Goal: Information Seeking & Learning: Learn about a topic

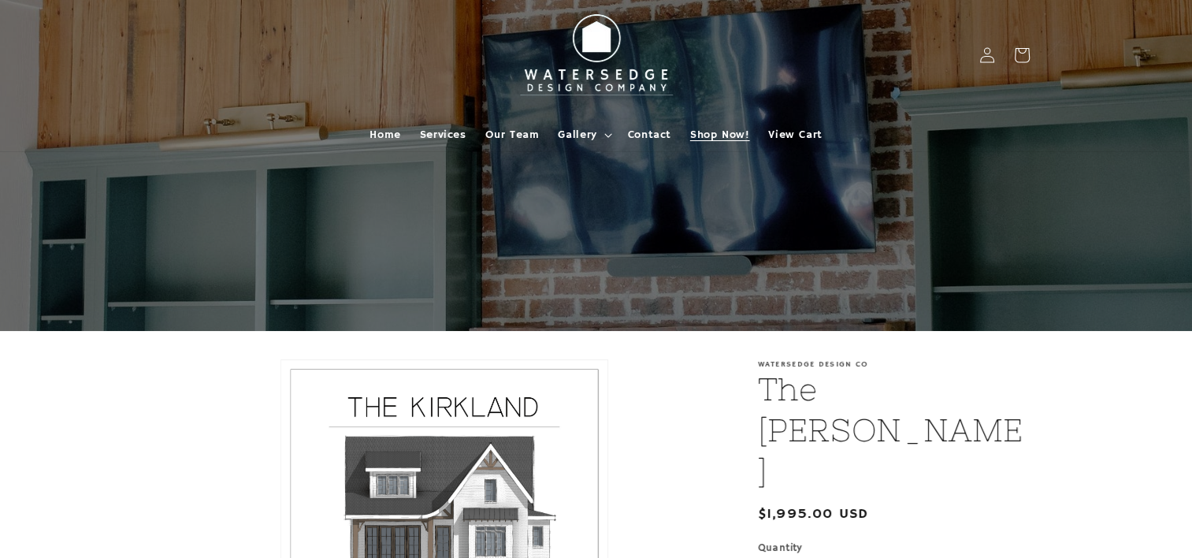
click at [713, 138] on span "Shop Now!" at bounding box center [719, 135] width 59 height 14
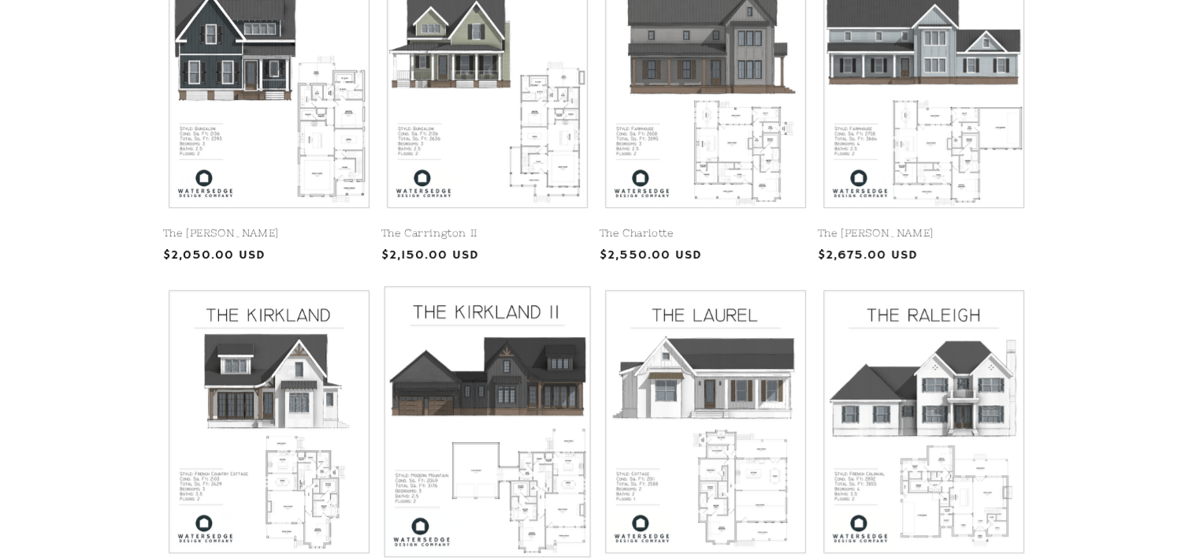
scroll to position [788, 0]
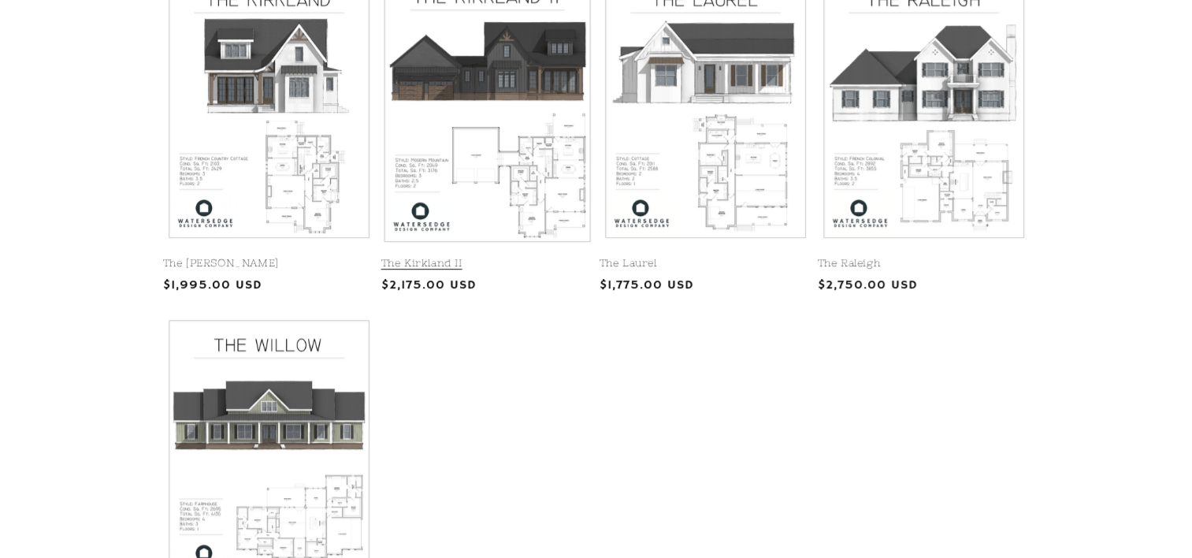
click at [413, 257] on link "The Kirkland II" at bounding box center [487, 263] width 212 height 13
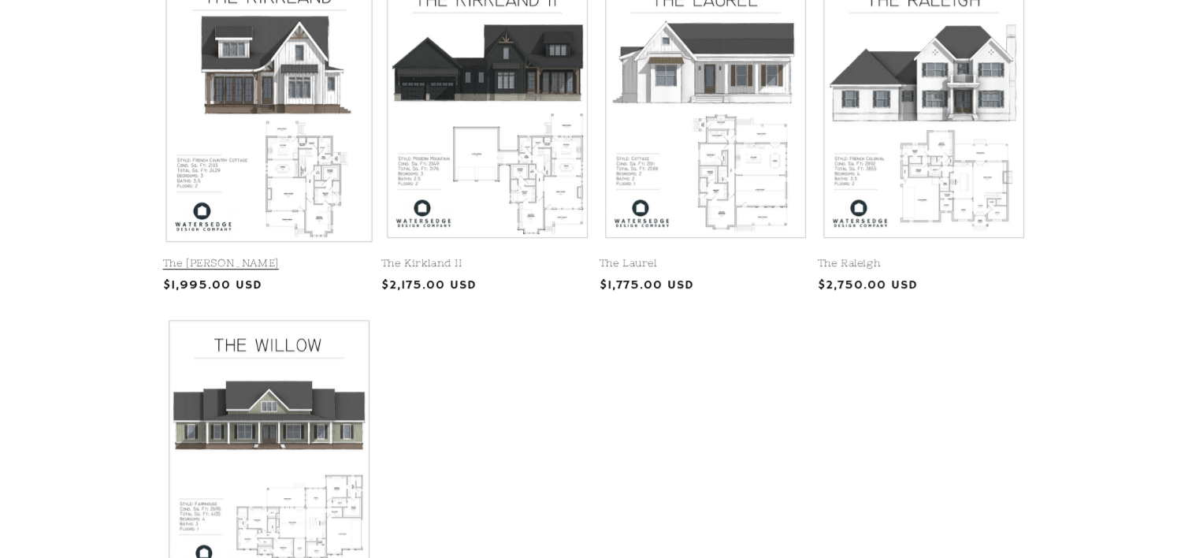
click at [314, 257] on link "The Kirkland" at bounding box center [269, 263] width 212 height 13
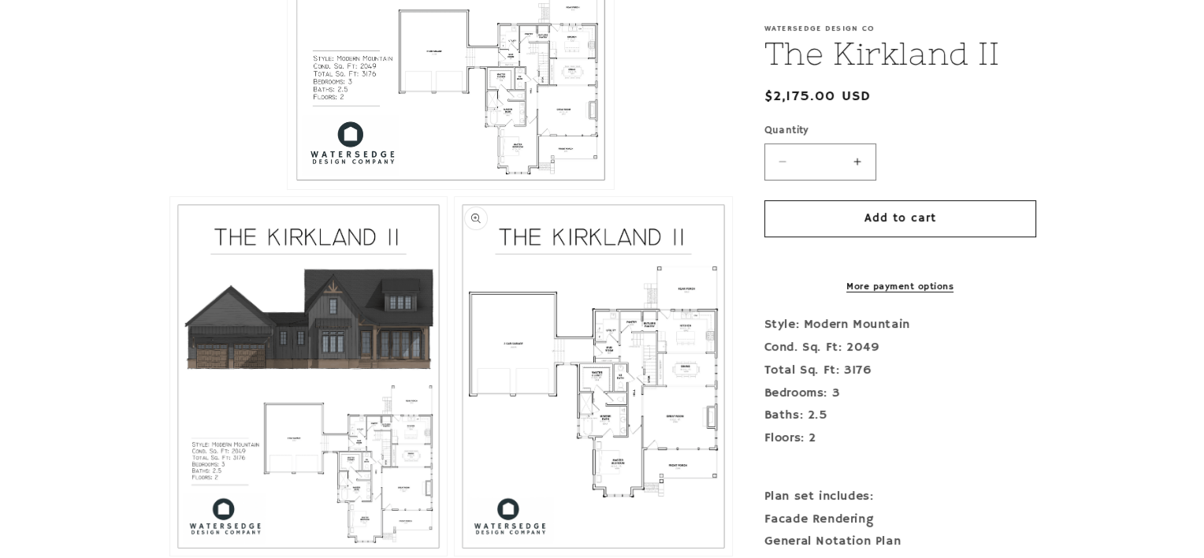
scroll to position [630, 0]
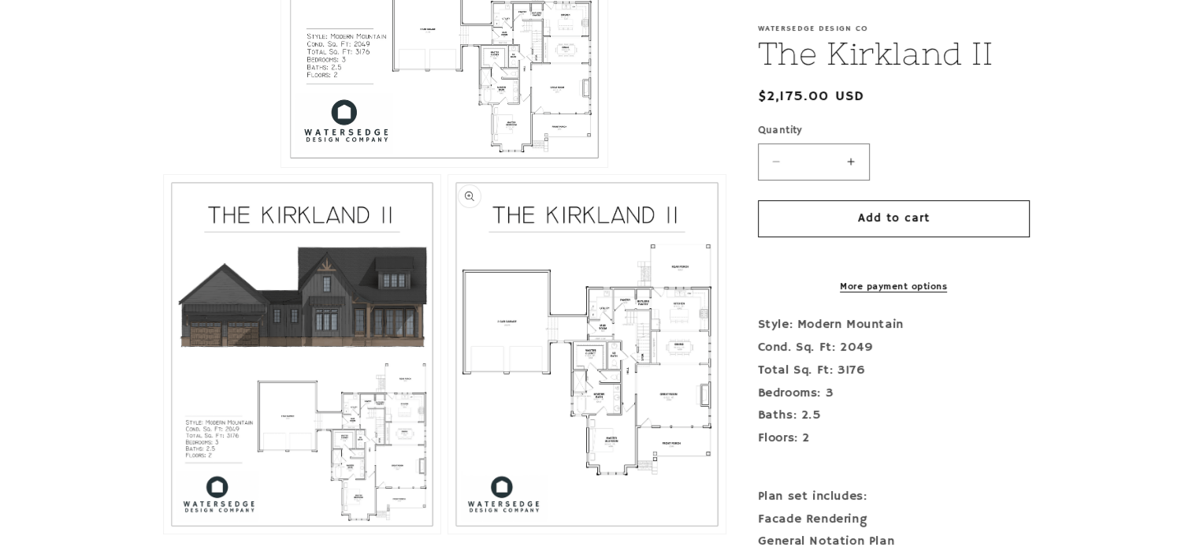
click at [448, 533] on button "Open media 3 in modal" at bounding box center [448, 533] width 0 height 0
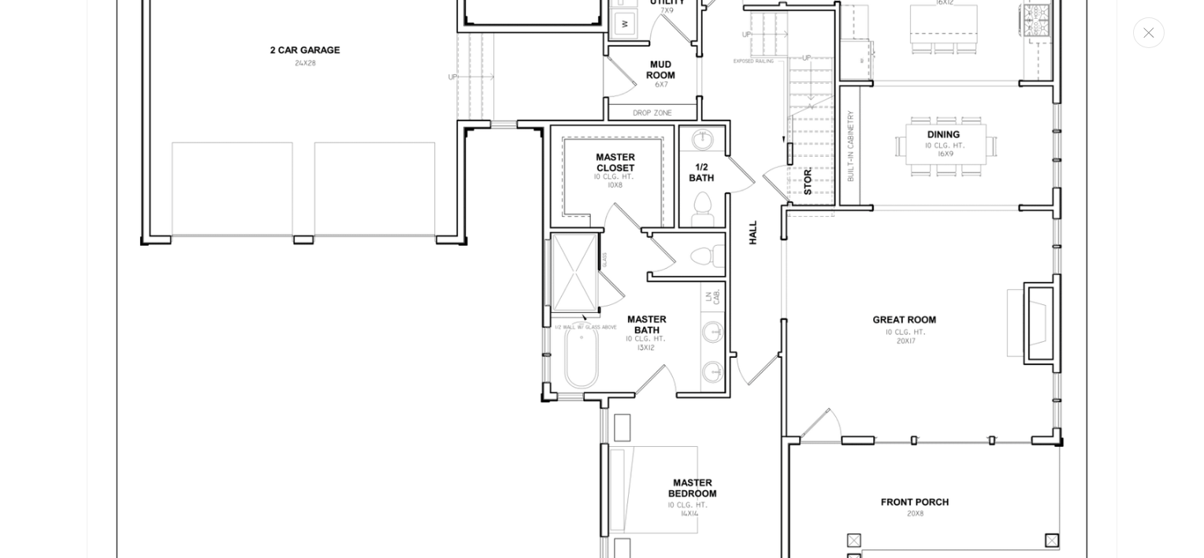
scroll to position [3227, 0]
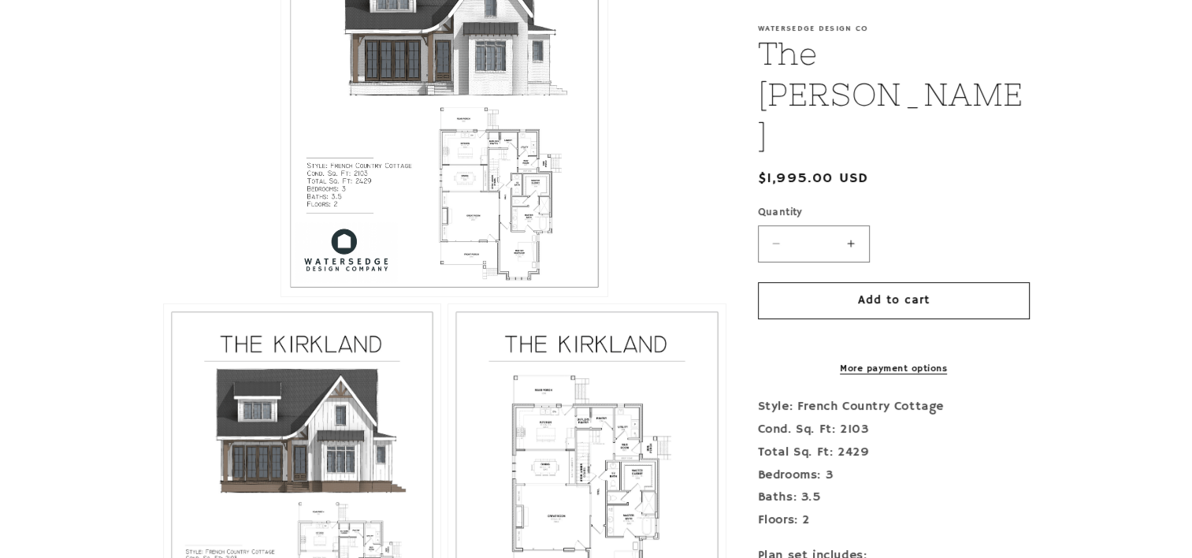
scroll to position [552, 0]
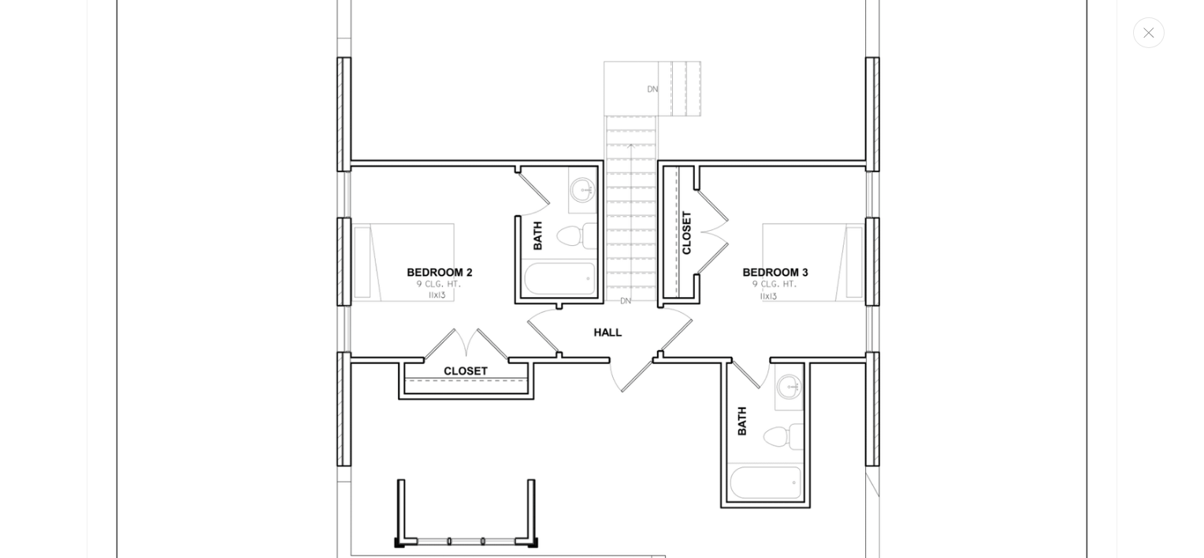
scroll to position [4408, 0]
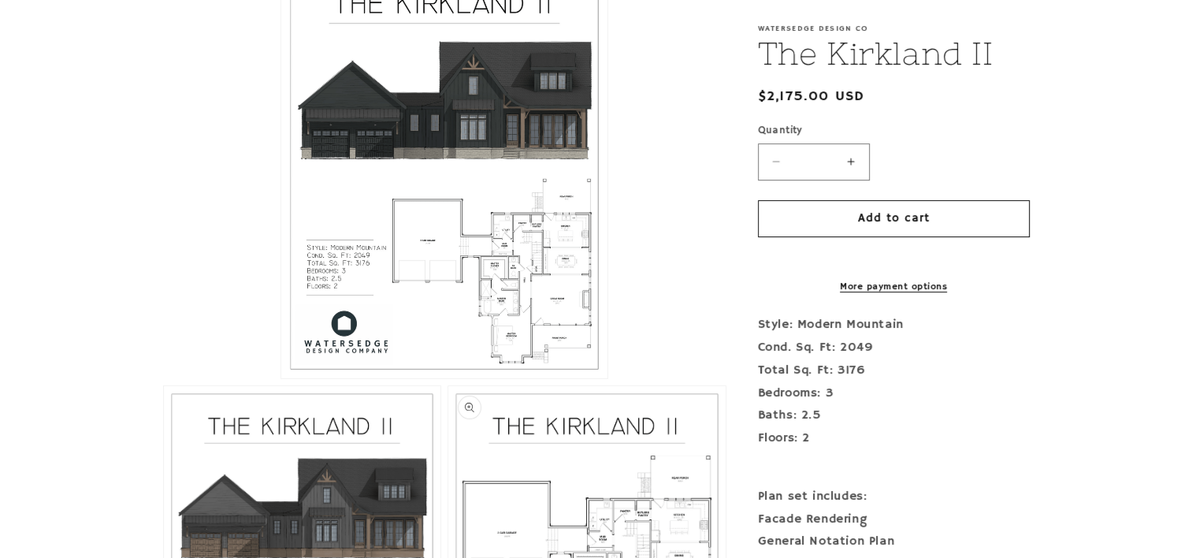
scroll to position [552, 0]
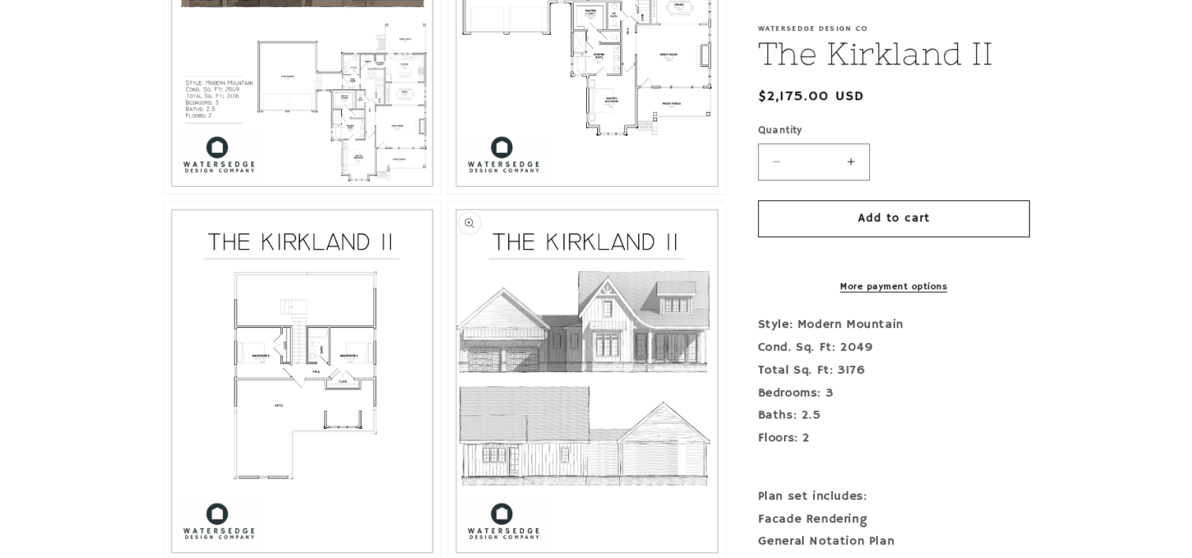
scroll to position [1043, 0]
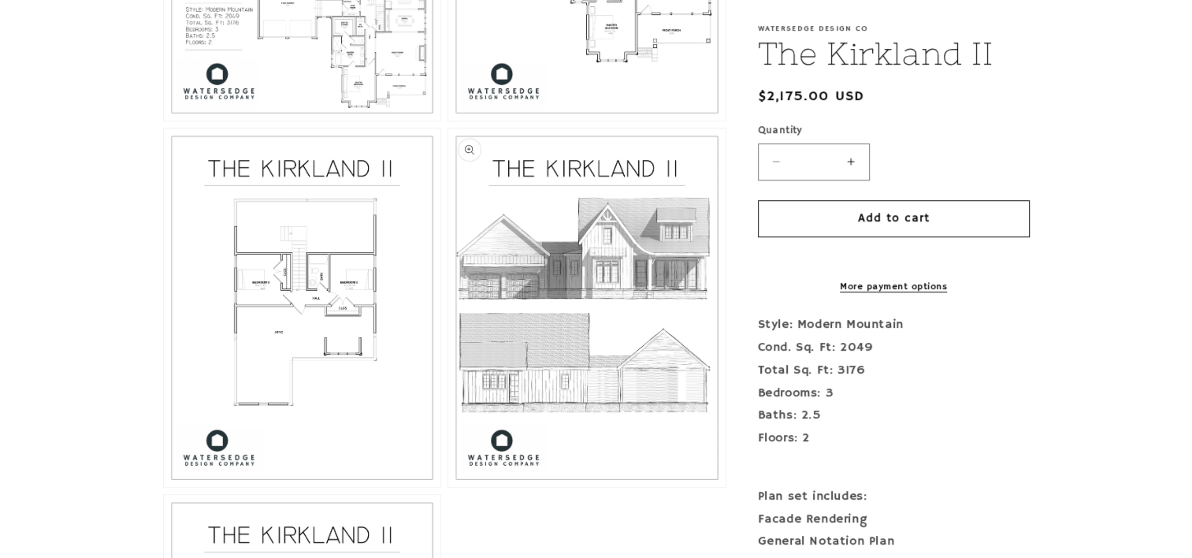
click at [448, 487] on button "Open media 5 in modal" at bounding box center [448, 487] width 0 height 0
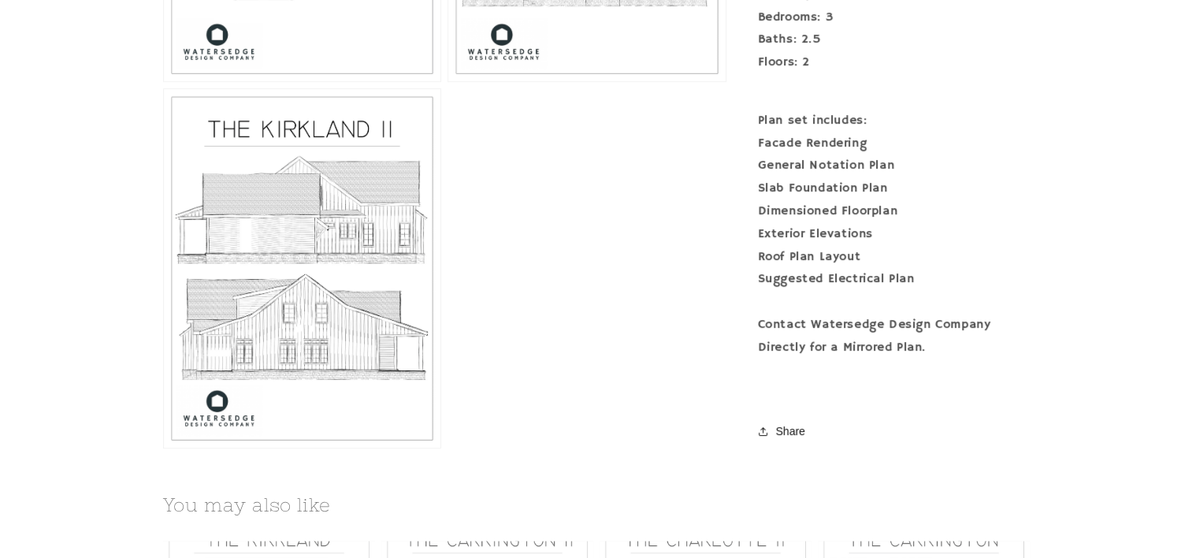
scroll to position [1437, 0]
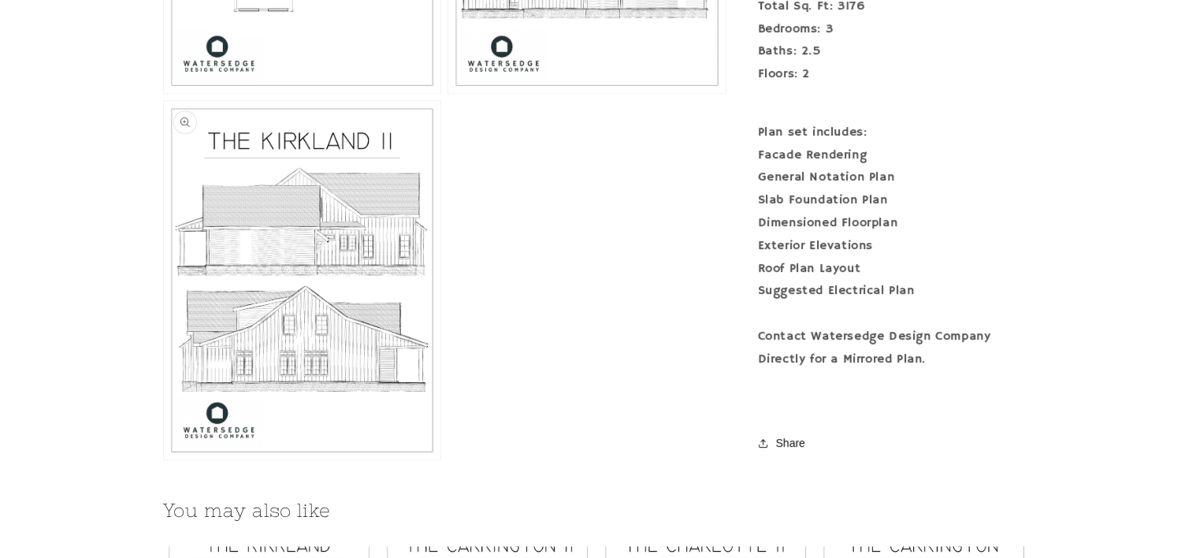
click at [164, 459] on button "Open media 6 in modal" at bounding box center [164, 459] width 0 height 0
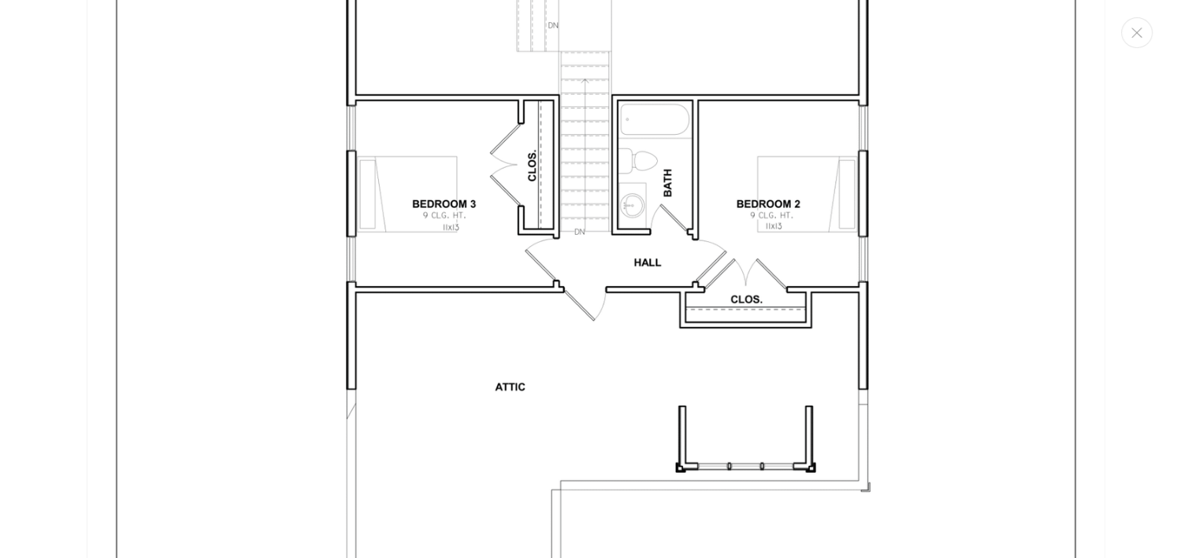
scroll to position [4319, 0]
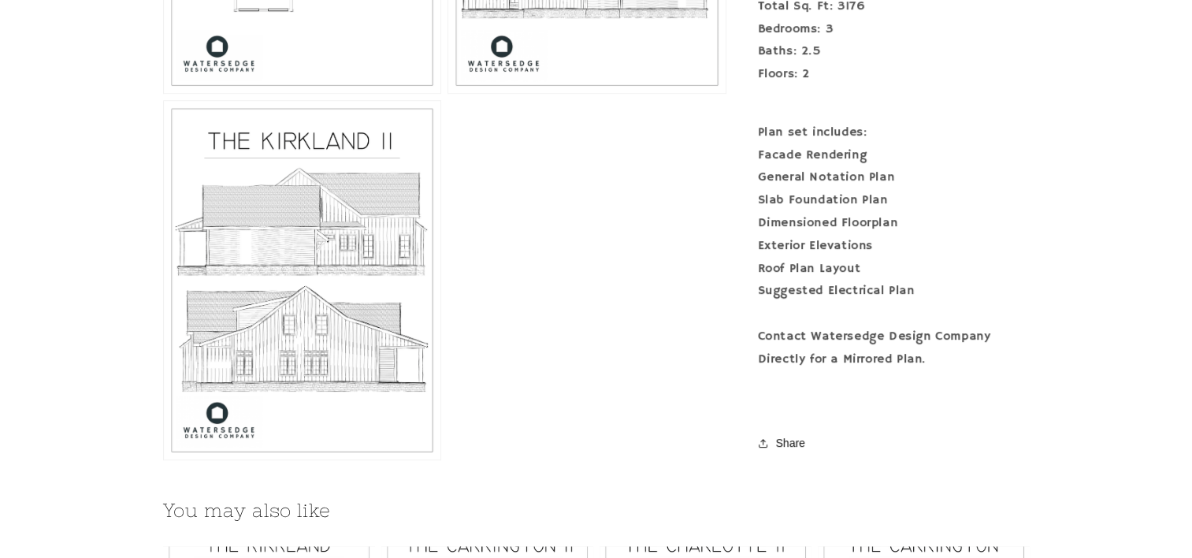
drag, startPoint x: 1191, startPoint y: 396, endPoint x: 1194, endPoint y: 457, distance: 61.5
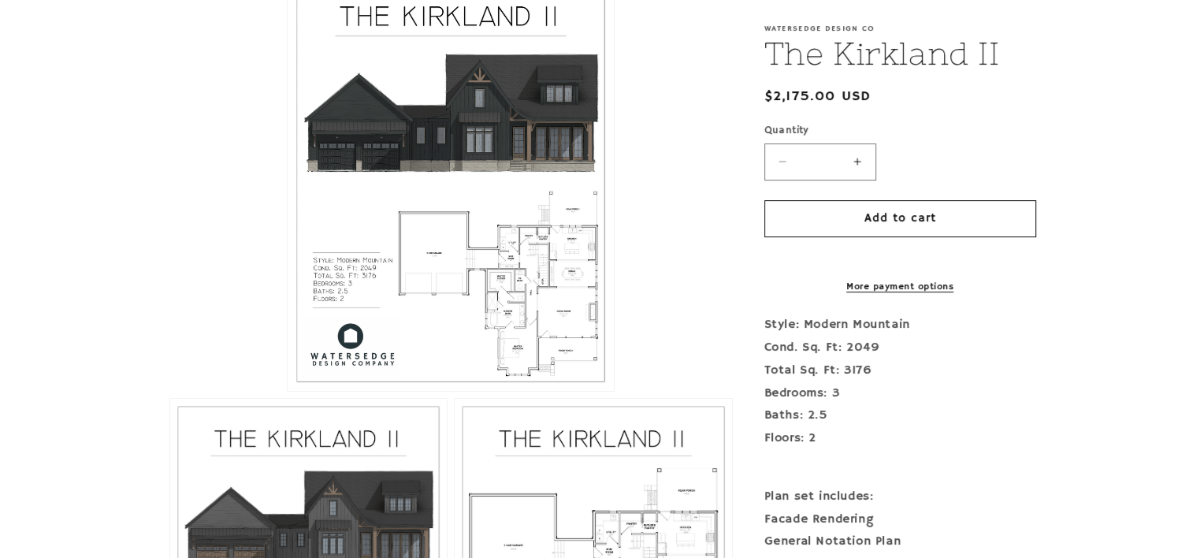
scroll to position [413, 0]
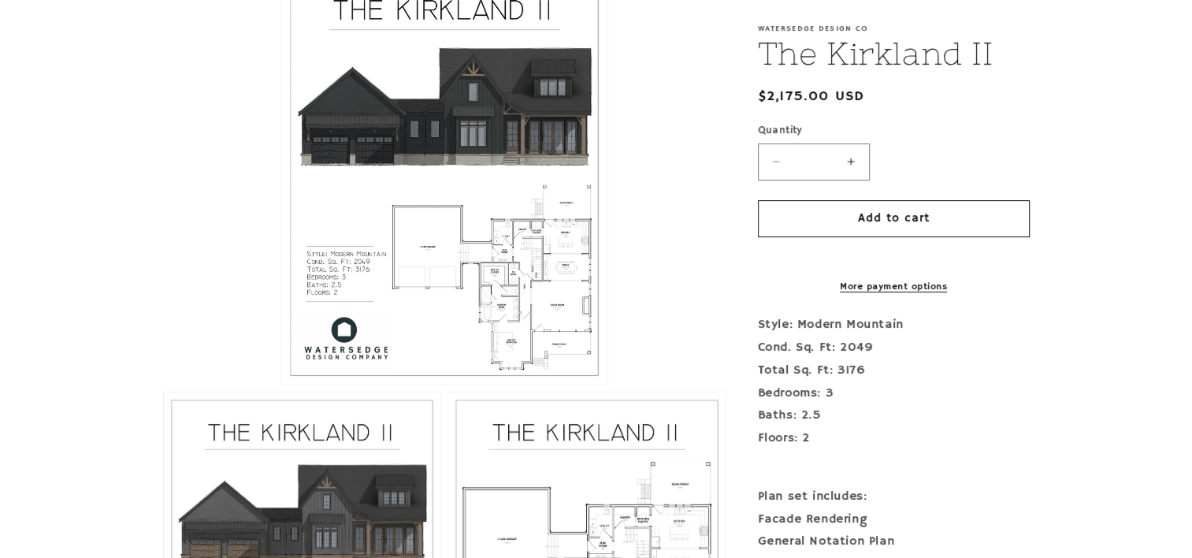
click at [281, 385] on button "Open media 1 in modal" at bounding box center [281, 385] width 0 height 0
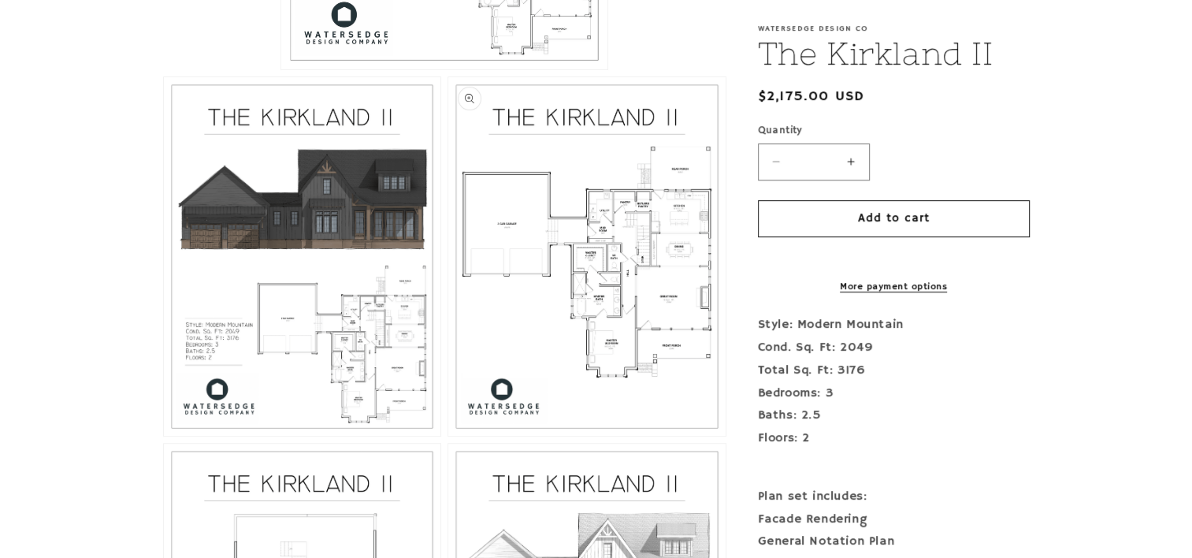
scroll to position [964, 0]
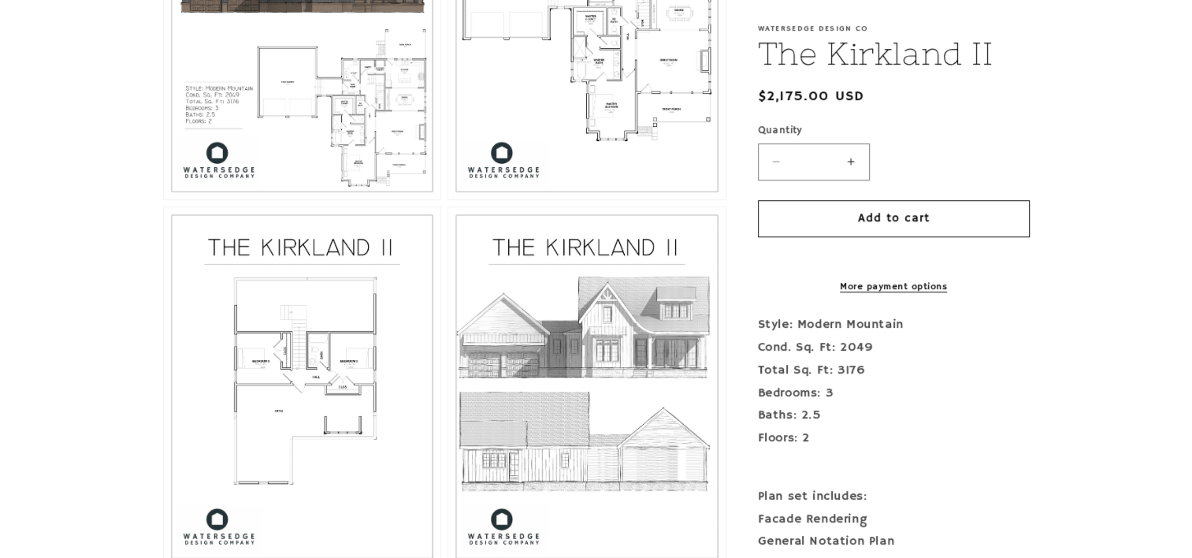
click at [448, 199] on button "Open media 3 in modal" at bounding box center [448, 199] width 0 height 0
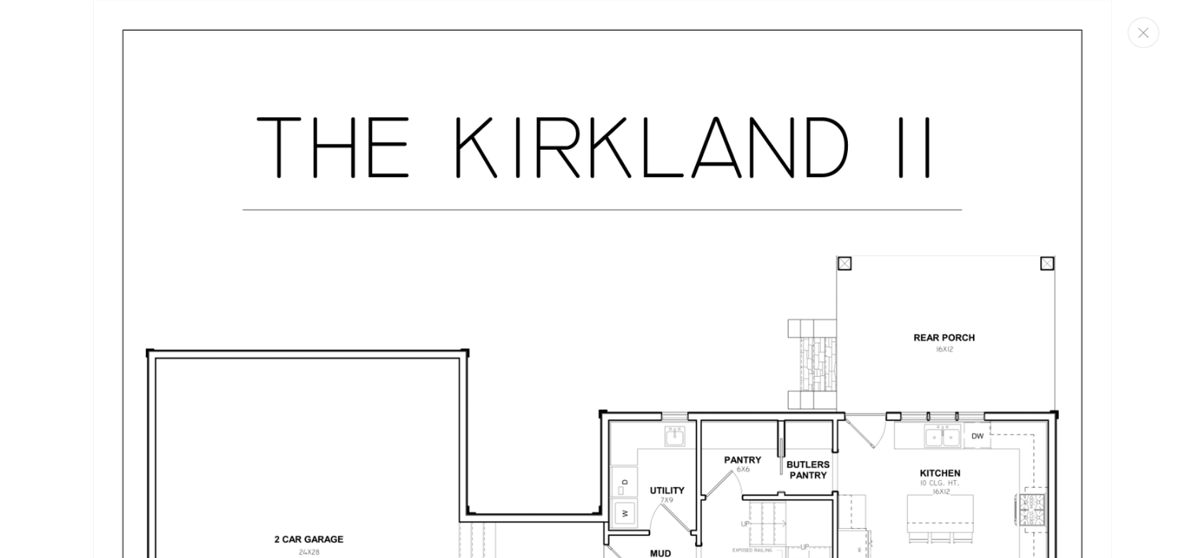
scroll to position [2644, 0]
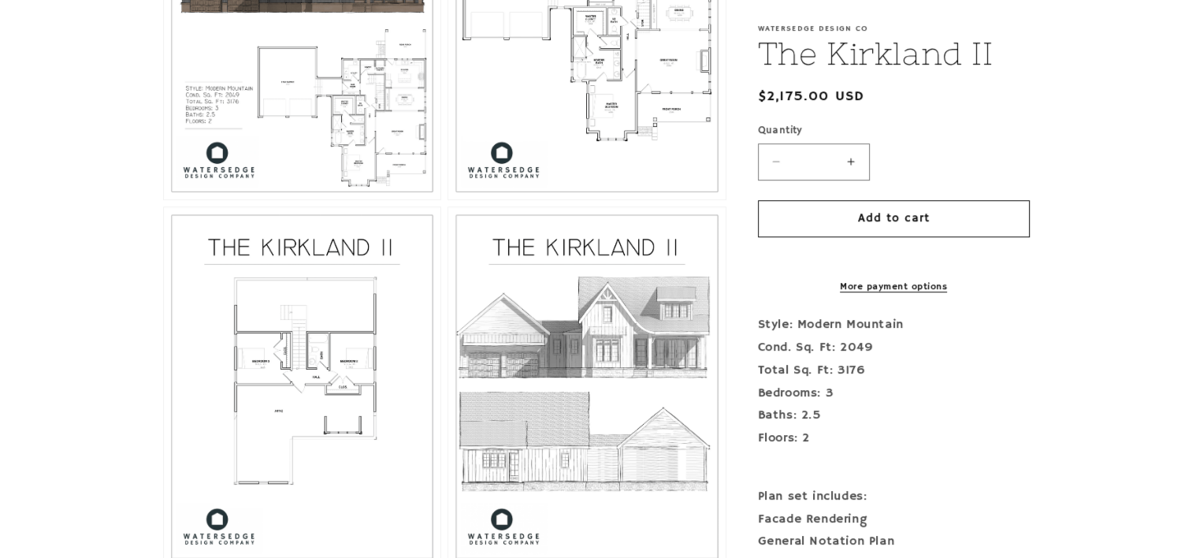
click at [448, 199] on button "Open media 3 in modal" at bounding box center [448, 199] width 0 height 0
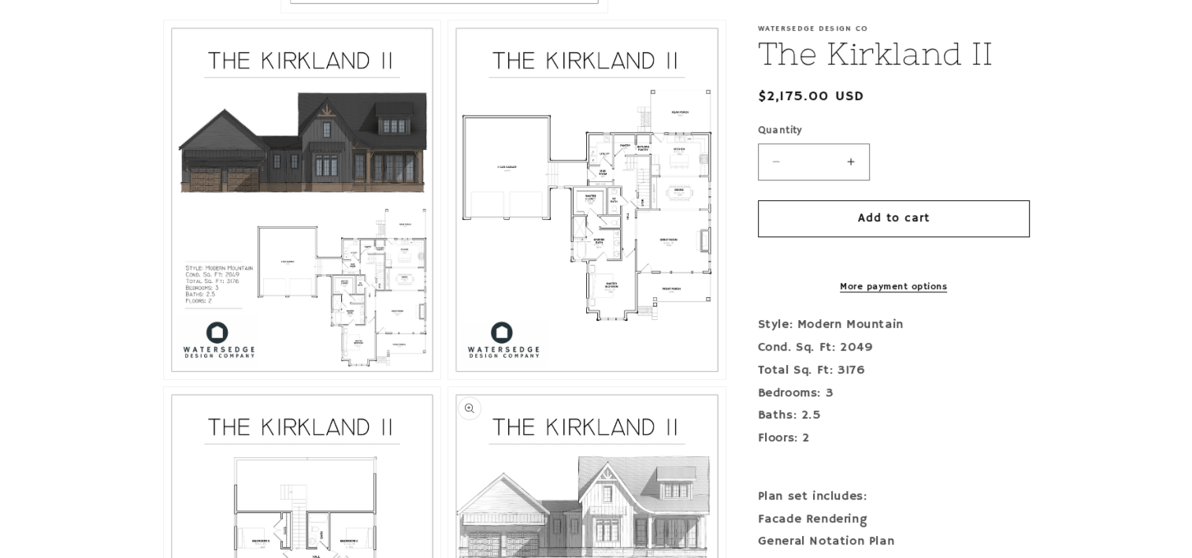
scroll to position [492, 0]
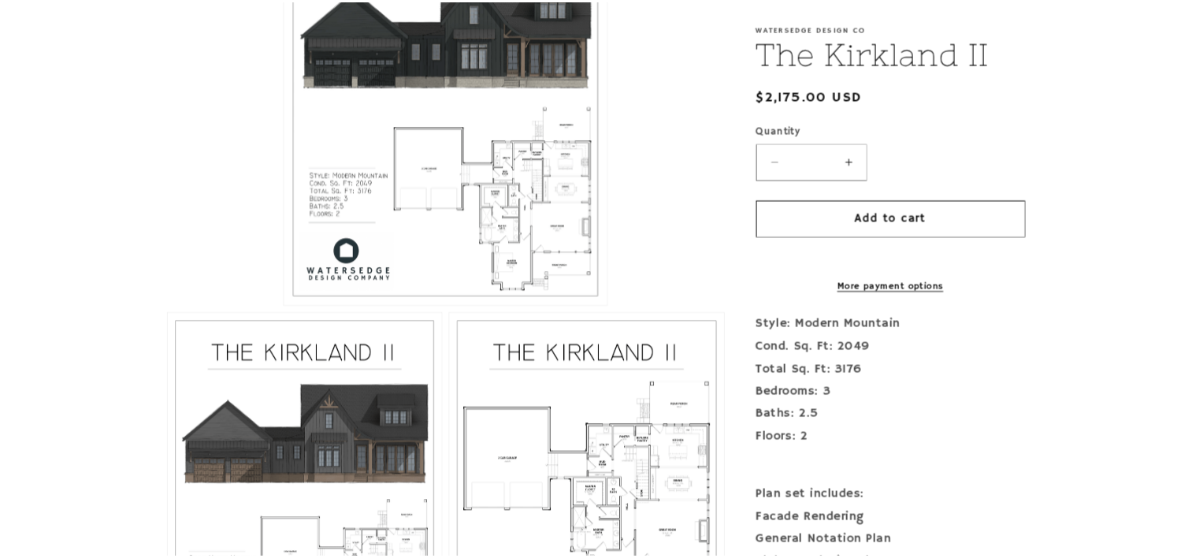
scroll to position [1330, 0]
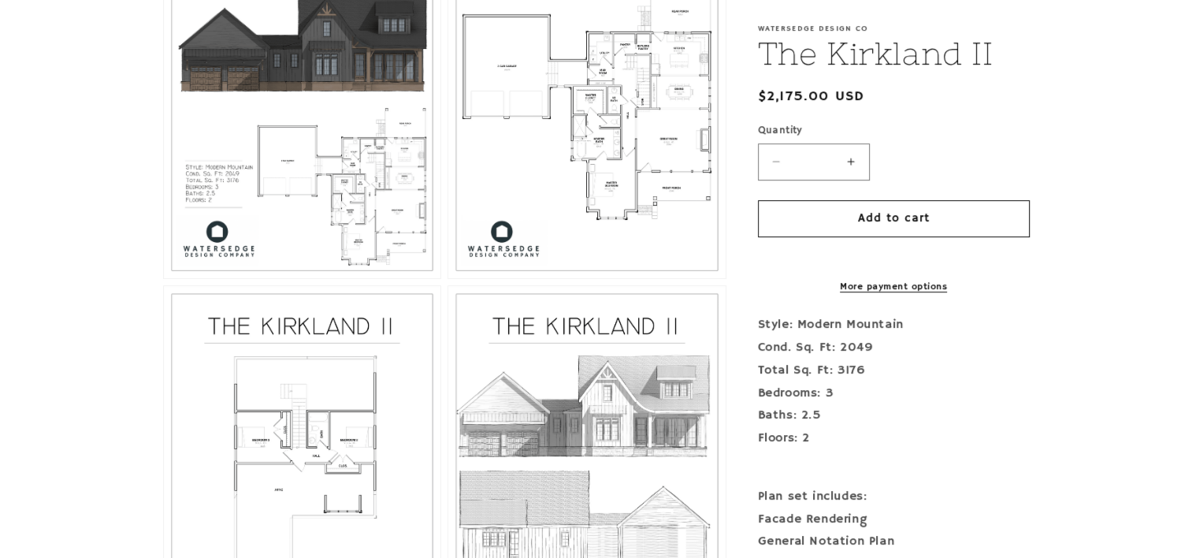
click at [448, 278] on button "Open media 3 in modal" at bounding box center [448, 278] width 0 height 0
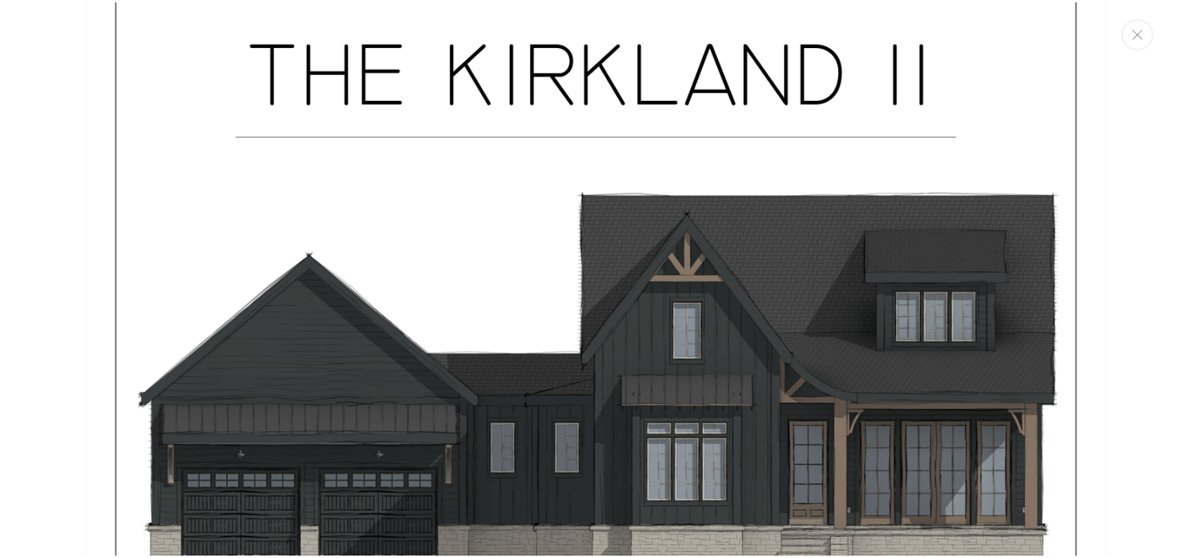
scroll to position [0, 0]
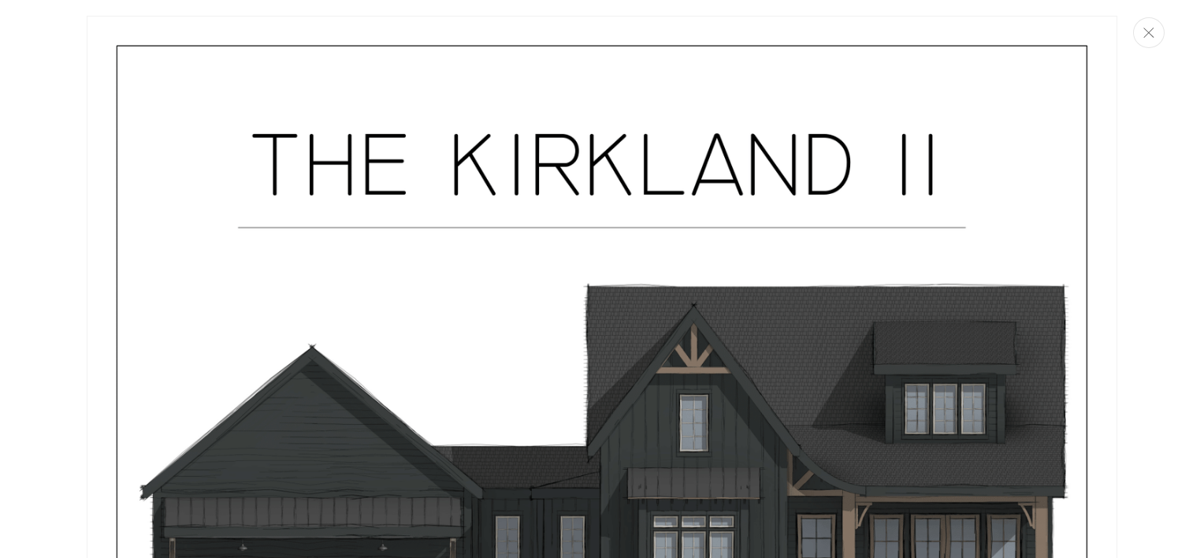
click at [1152, 35] on icon "Close" at bounding box center [1148, 33] width 11 height 10
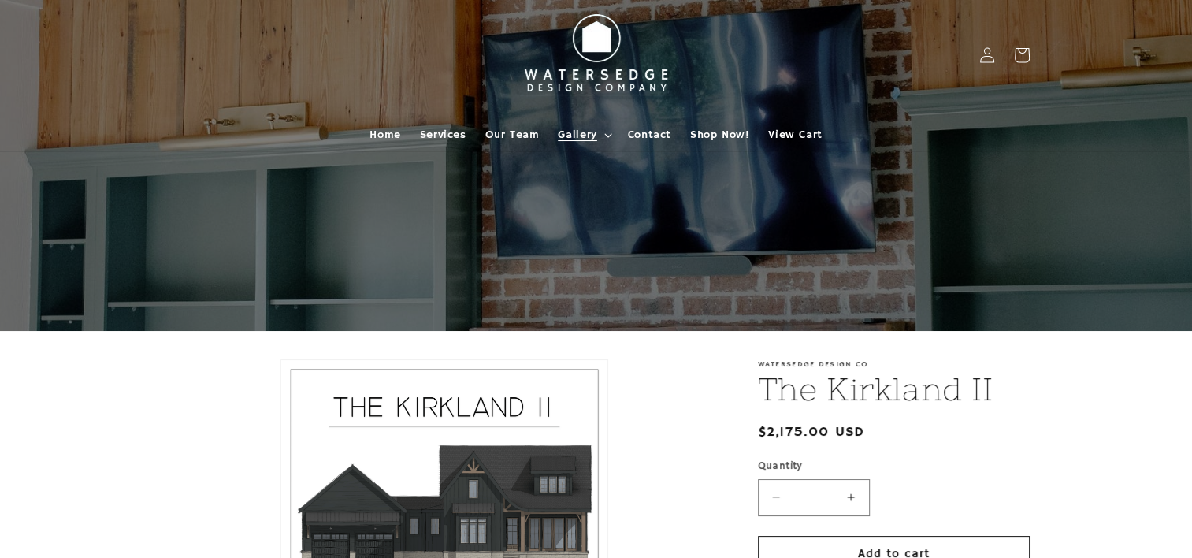
click at [585, 139] on span "Gallery" at bounding box center [577, 135] width 39 height 14
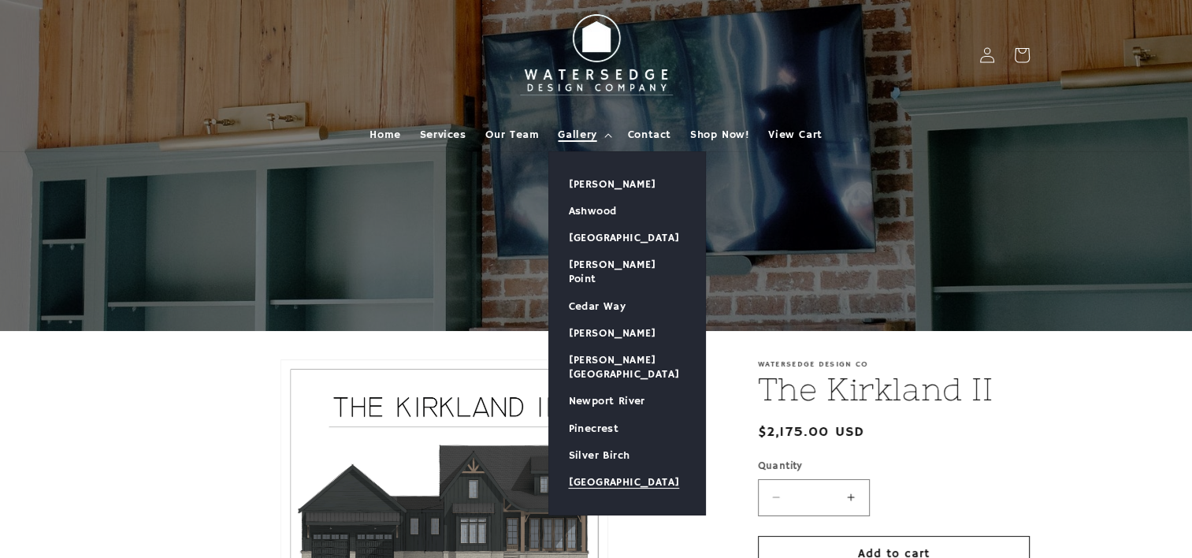
click at [630, 469] on link "[GEOGRAPHIC_DATA]" at bounding box center [627, 482] width 156 height 27
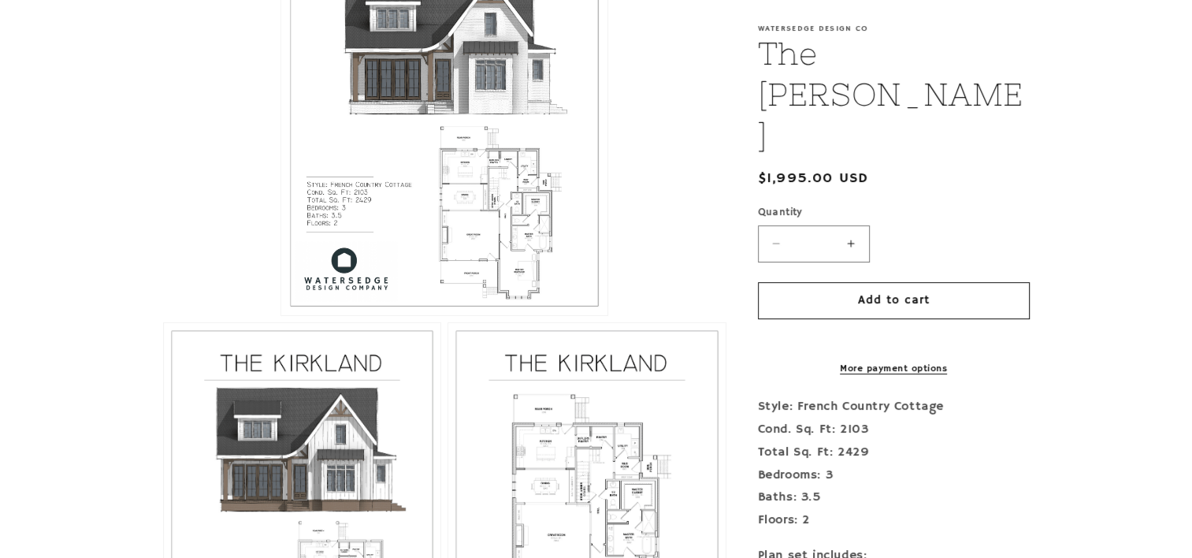
scroll to position [552, 0]
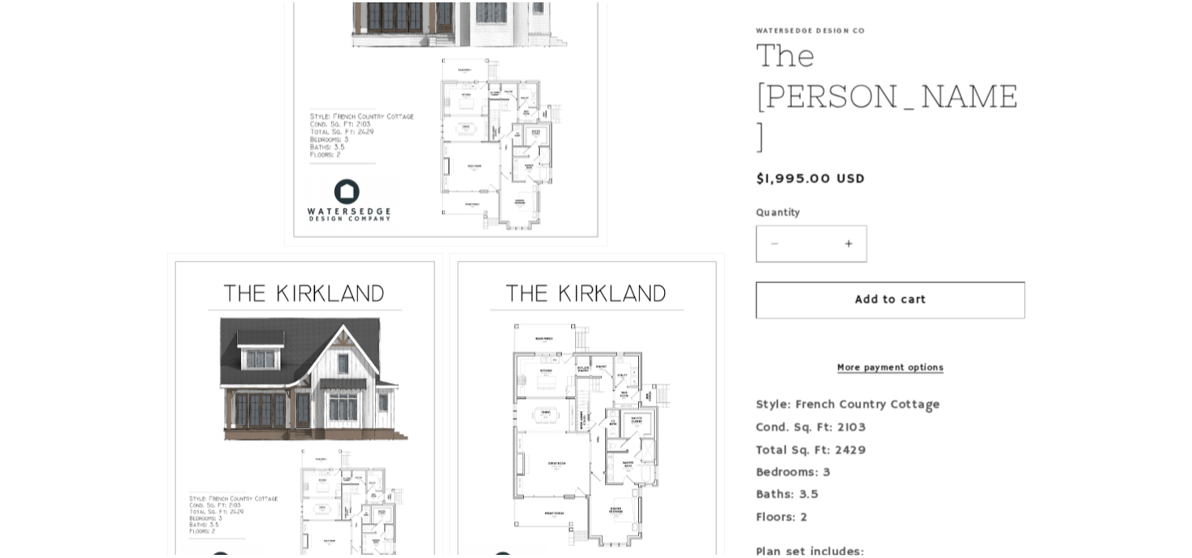
scroll to position [886, 0]
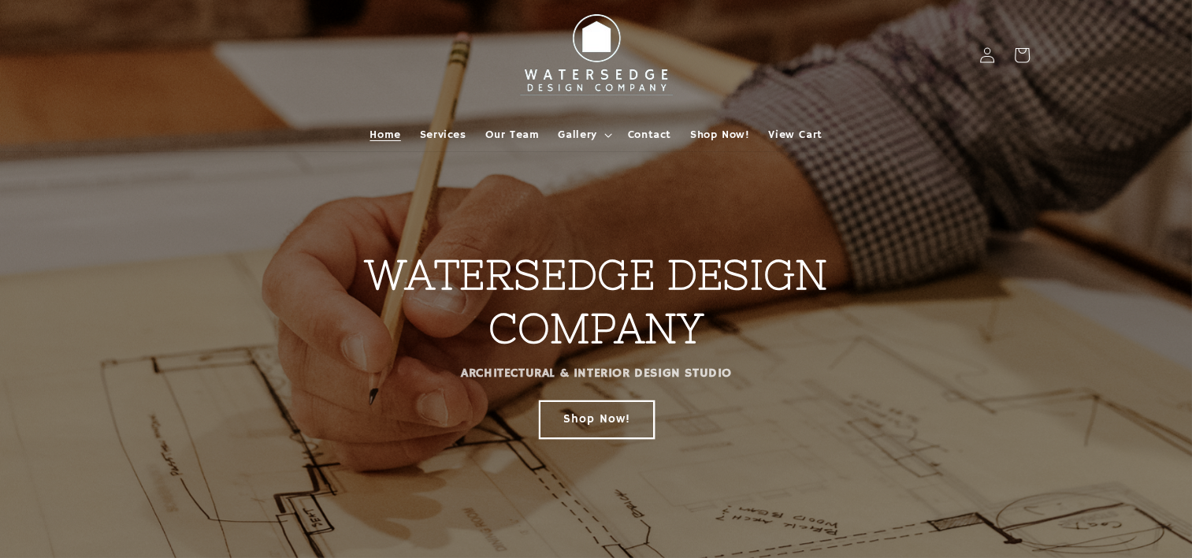
click at [596, 418] on link "Shop Now!" at bounding box center [596, 418] width 114 height 37
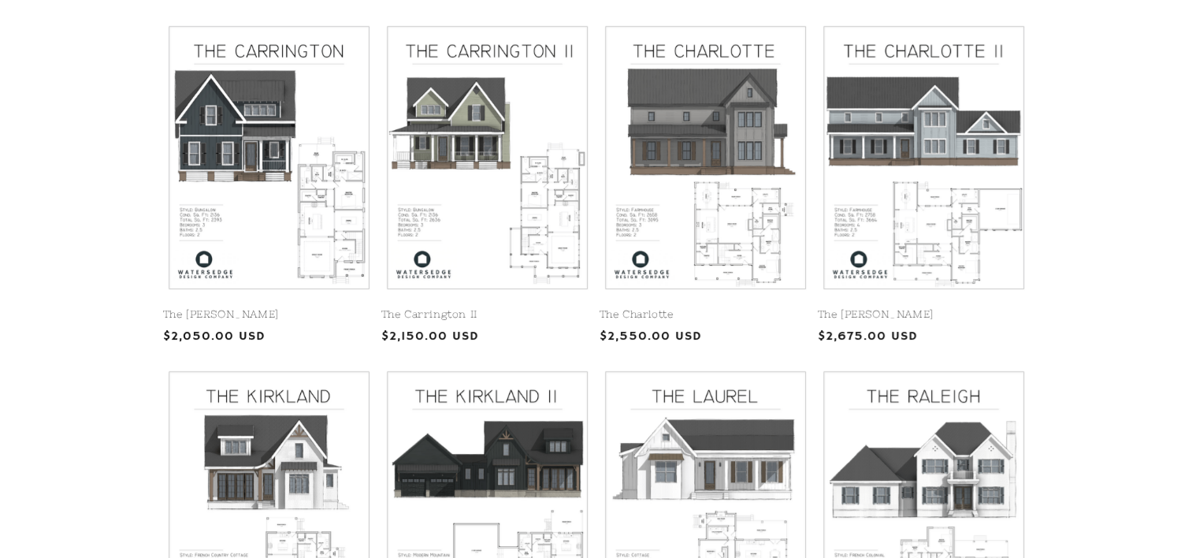
scroll to position [394, 0]
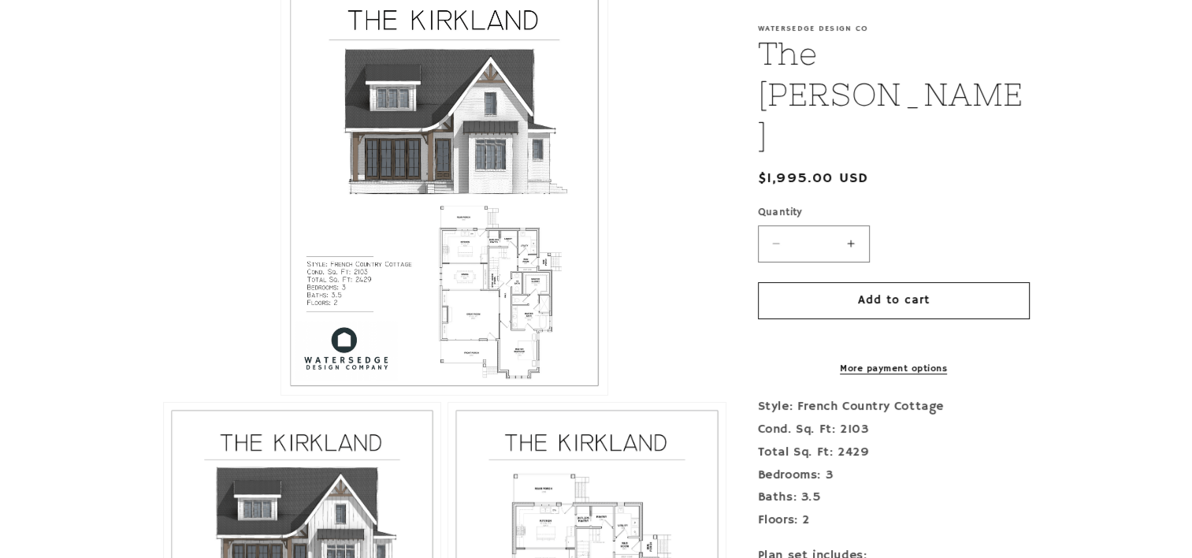
scroll to position [394, 0]
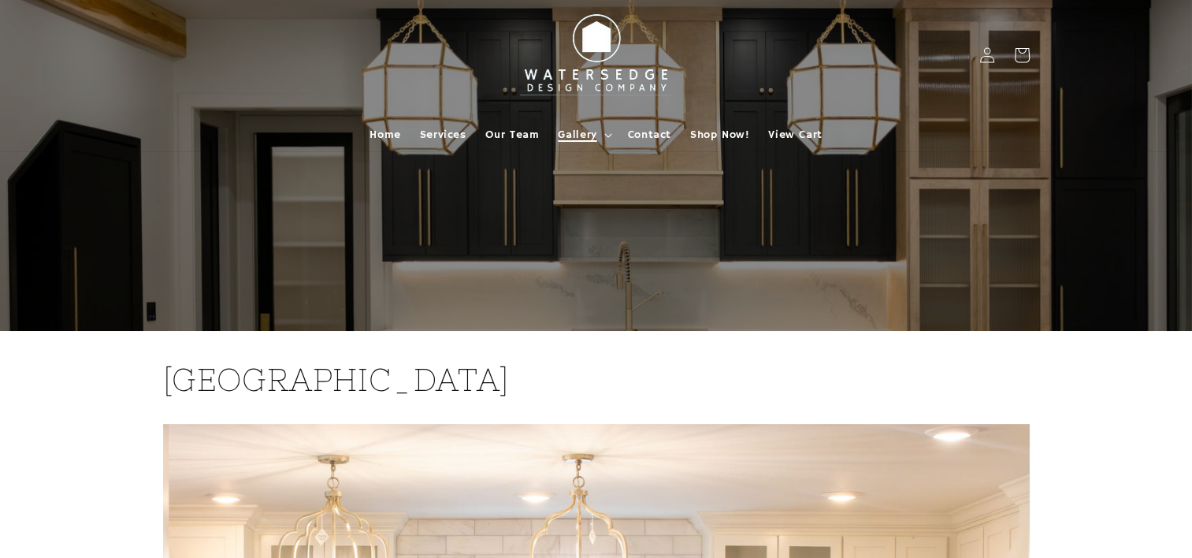
click at [588, 132] on span "Gallery" at bounding box center [577, 135] width 39 height 14
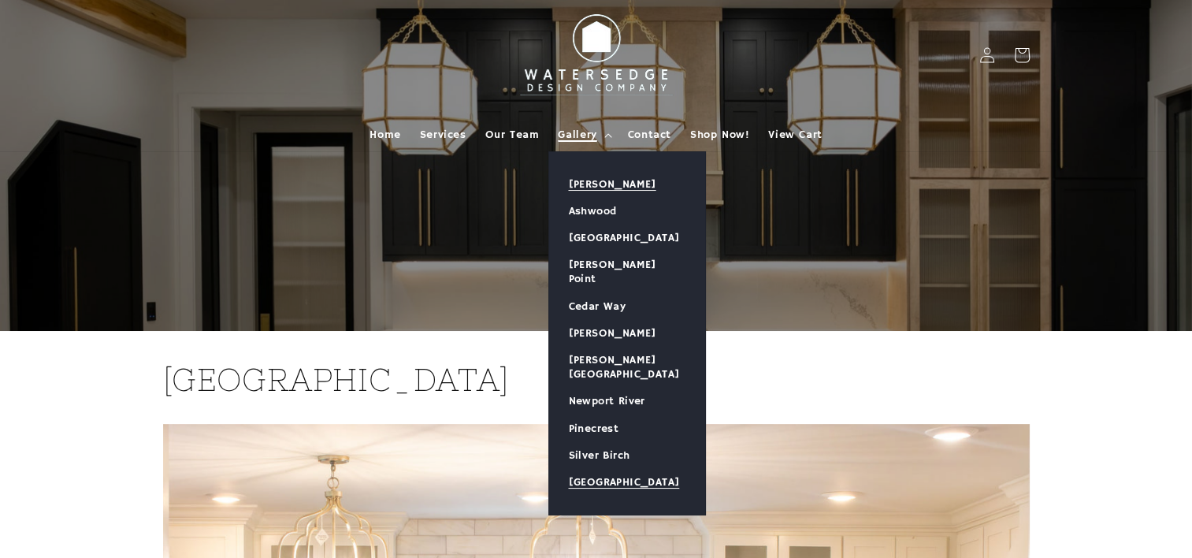
click at [594, 183] on link "[PERSON_NAME]" at bounding box center [627, 184] width 156 height 27
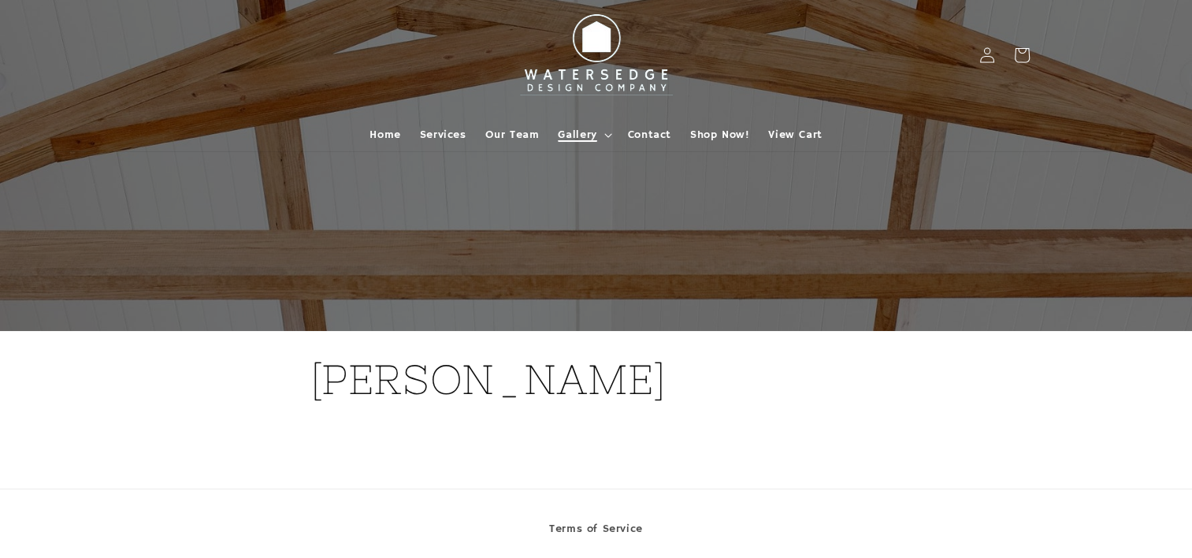
click at [564, 131] on span "Gallery" at bounding box center [577, 135] width 39 height 14
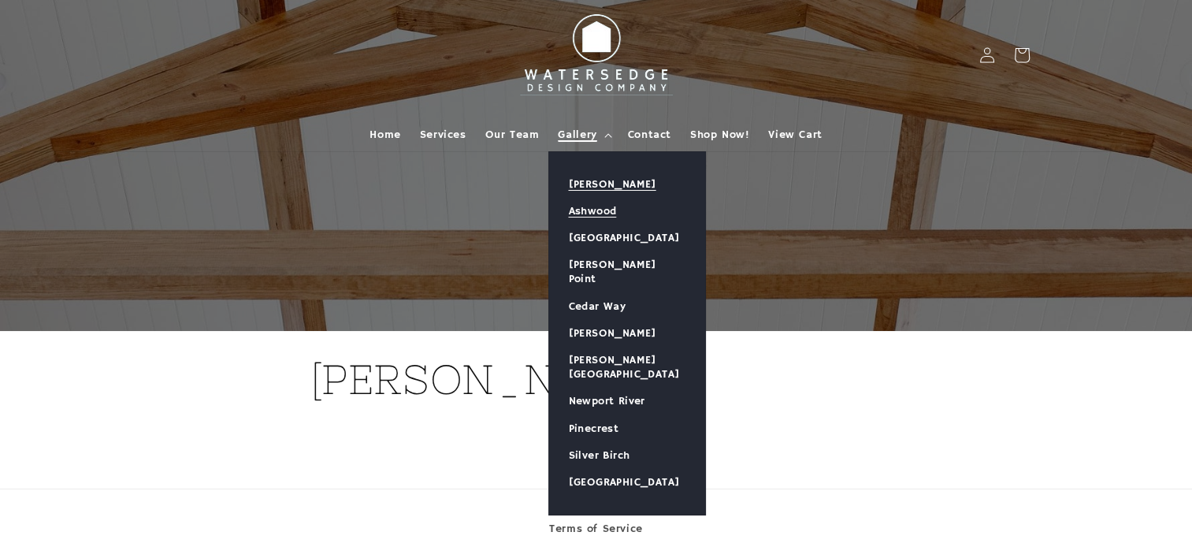
click at [594, 210] on link "Ashwood" at bounding box center [627, 211] width 156 height 27
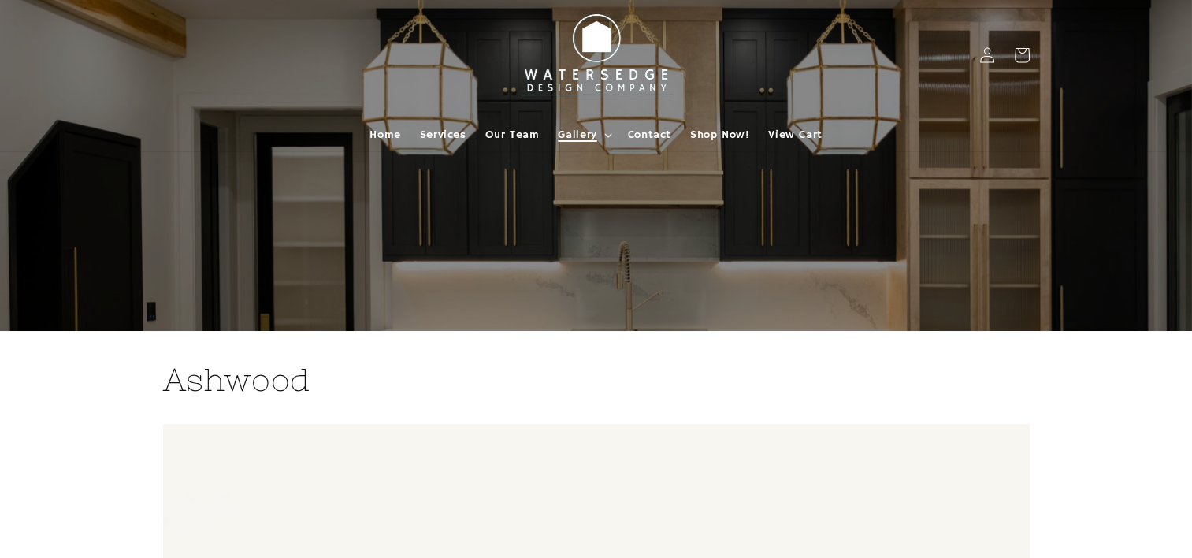
click at [585, 136] on span "Gallery" at bounding box center [577, 135] width 39 height 14
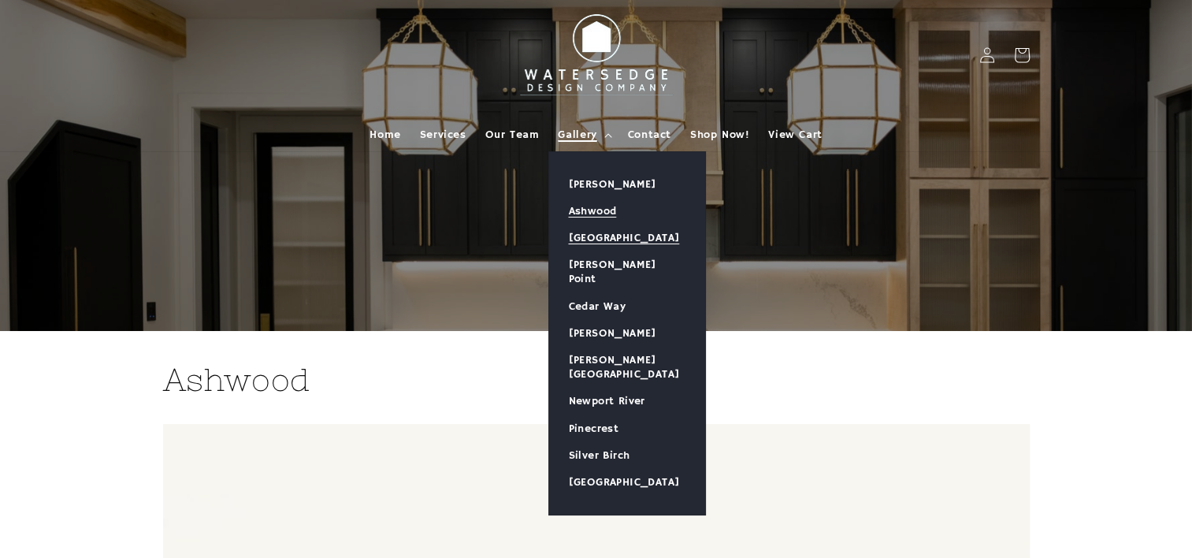
click at [604, 236] on link "[GEOGRAPHIC_DATA]" at bounding box center [627, 238] width 156 height 27
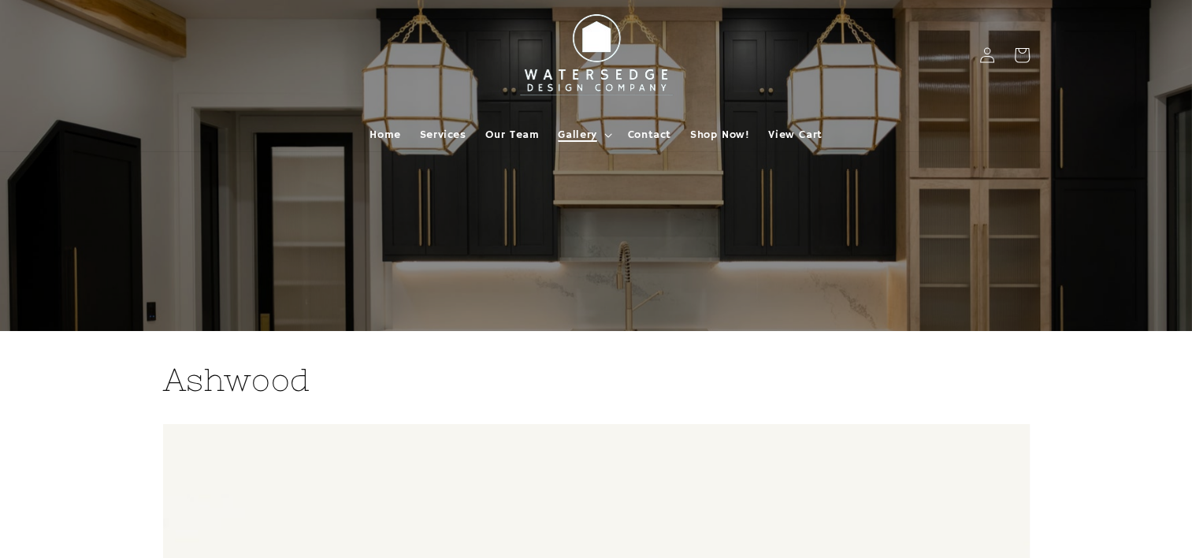
click at [592, 139] on span "Gallery" at bounding box center [577, 135] width 39 height 14
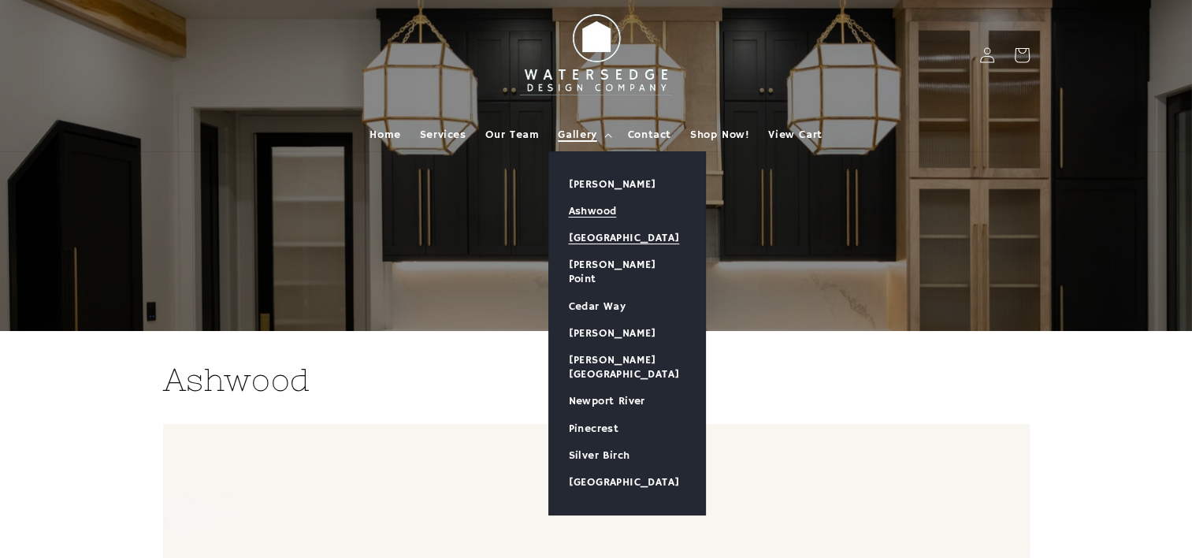
click at [600, 239] on link "[GEOGRAPHIC_DATA]" at bounding box center [627, 238] width 156 height 27
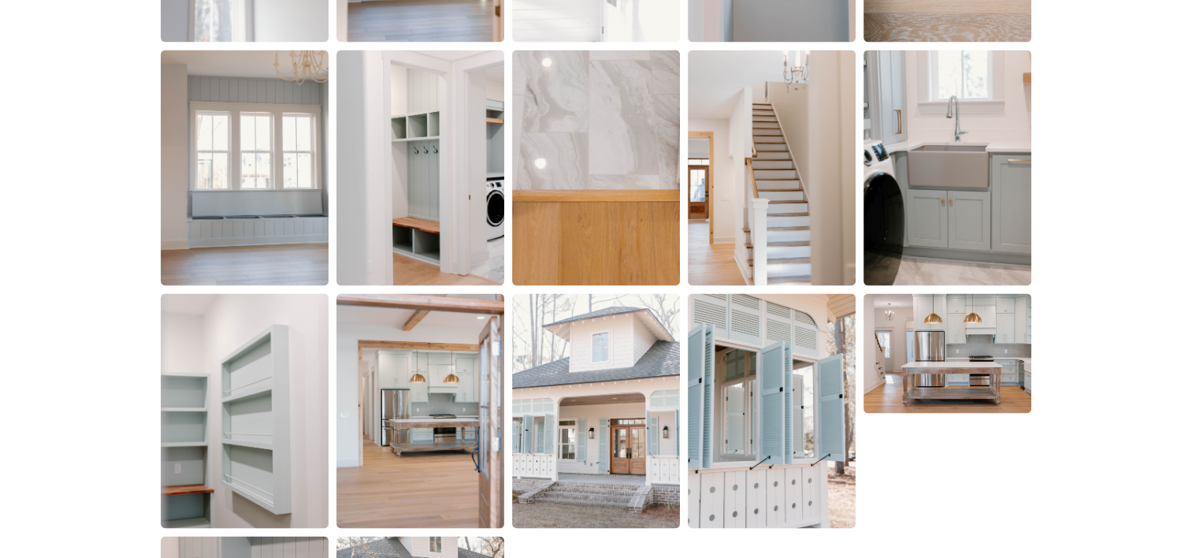
scroll to position [3152, 0]
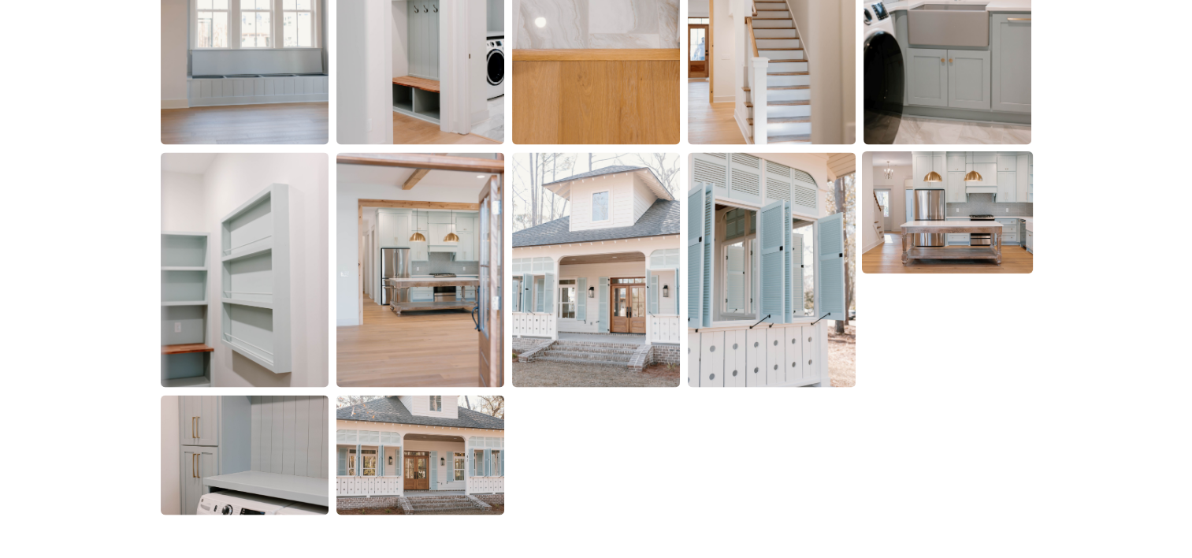
click at [945, 230] on img at bounding box center [947, 212] width 171 height 122
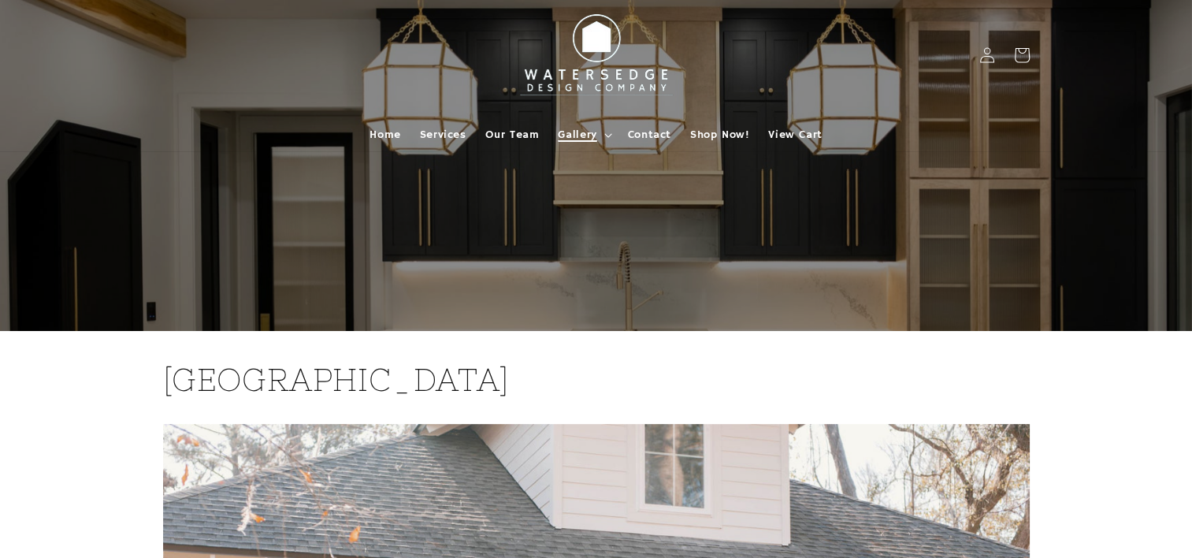
click at [600, 139] on summary "Gallery" at bounding box center [582, 134] width 69 height 33
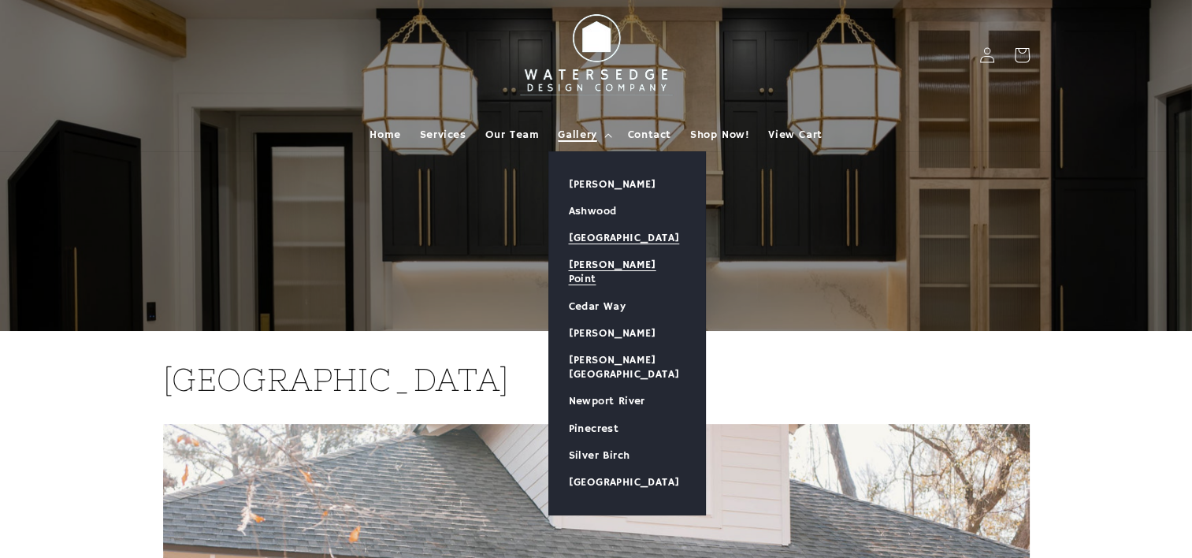
click at [605, 262] on link "[PERSON_NAME] Point" at bounding box center [627, 271] width 156 height 41
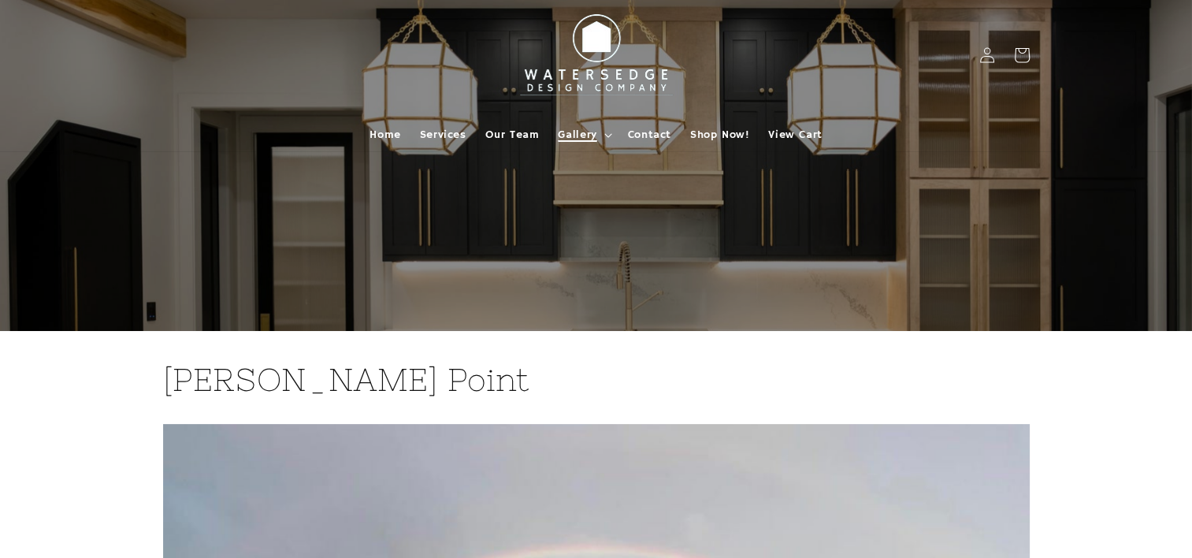
click at [591, 138] on span "Gallery" at bounding box center [577, 135] width 39 height 14
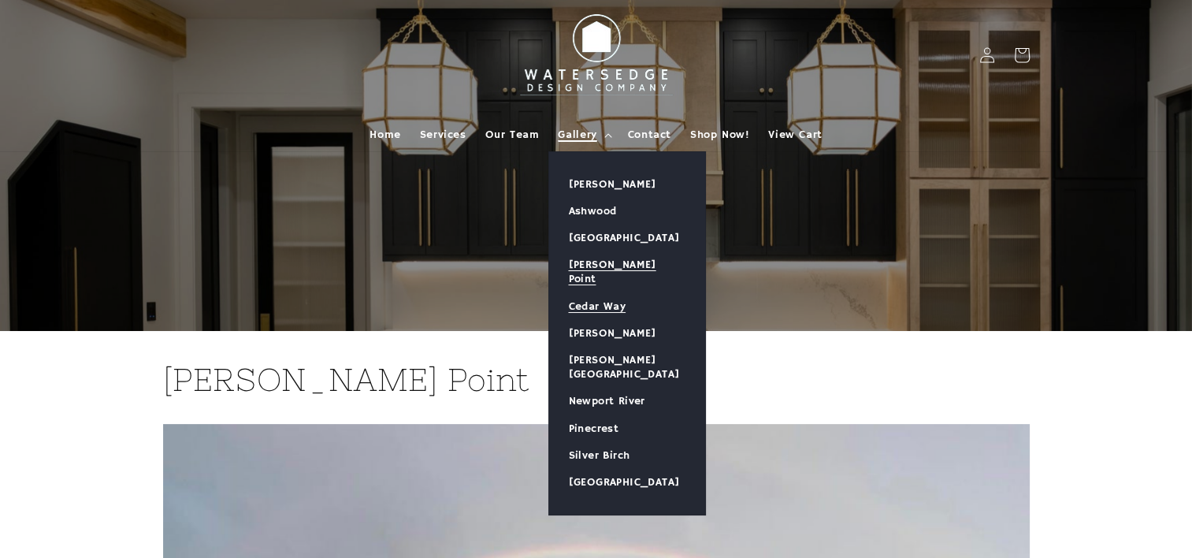
click at [609, 293] on link "Cedar Way" at bounding box center [627, 306] width 156 height 27
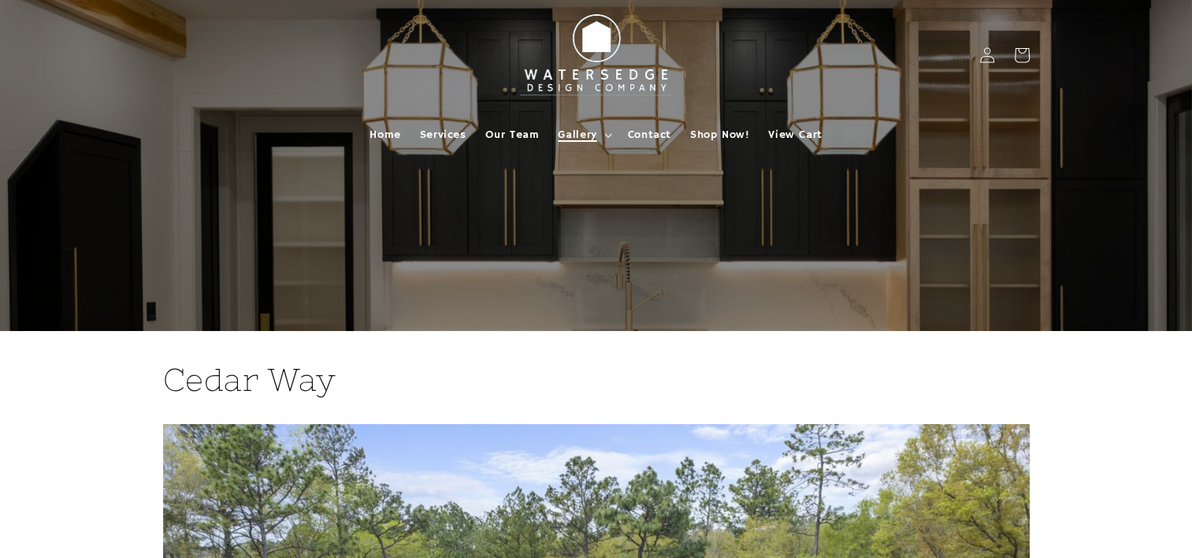
click at [563, 129] on span "Gallery" at bounding box center [577, 135] width 39 height 14
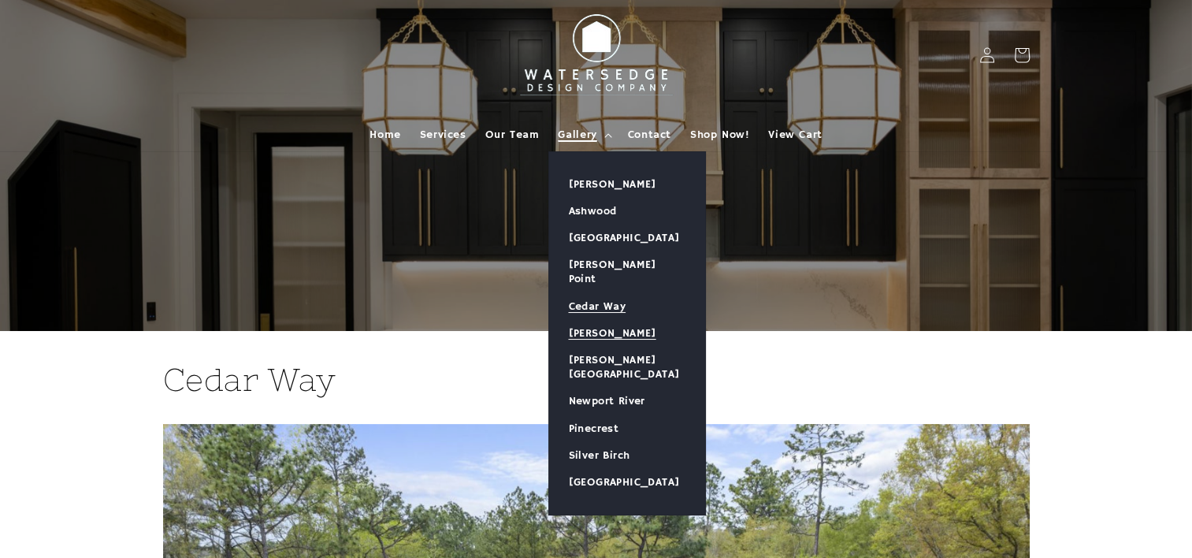
click at [608, 324] on link "[PERSON_NAME]" at bounding box center [627, 333] width 156 height 27
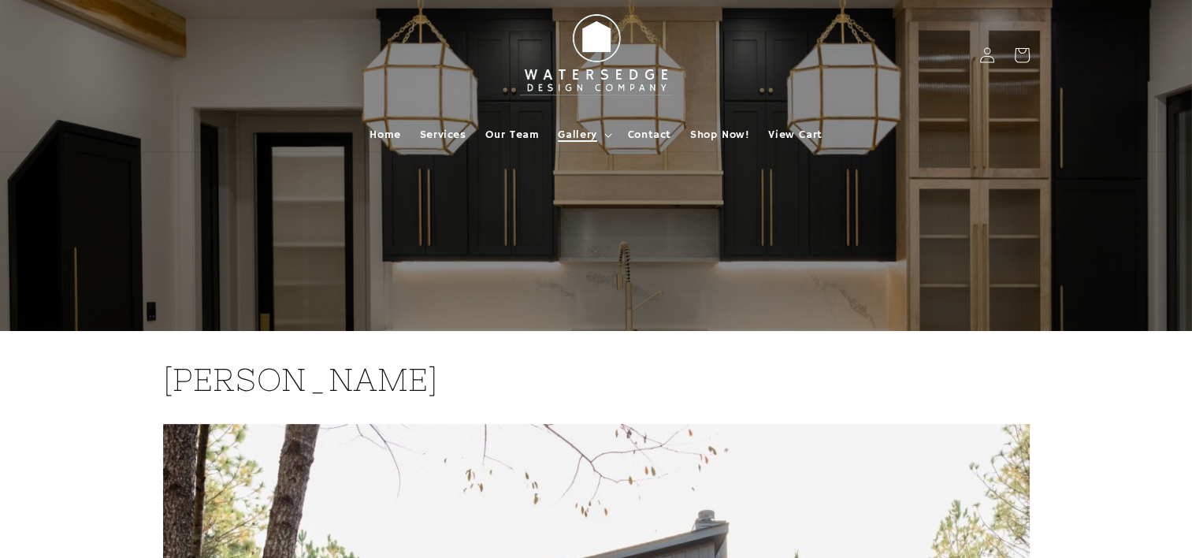
click at [577, 124] on summary "Gallery" at bounding box center [582, 134] width 69 height 33
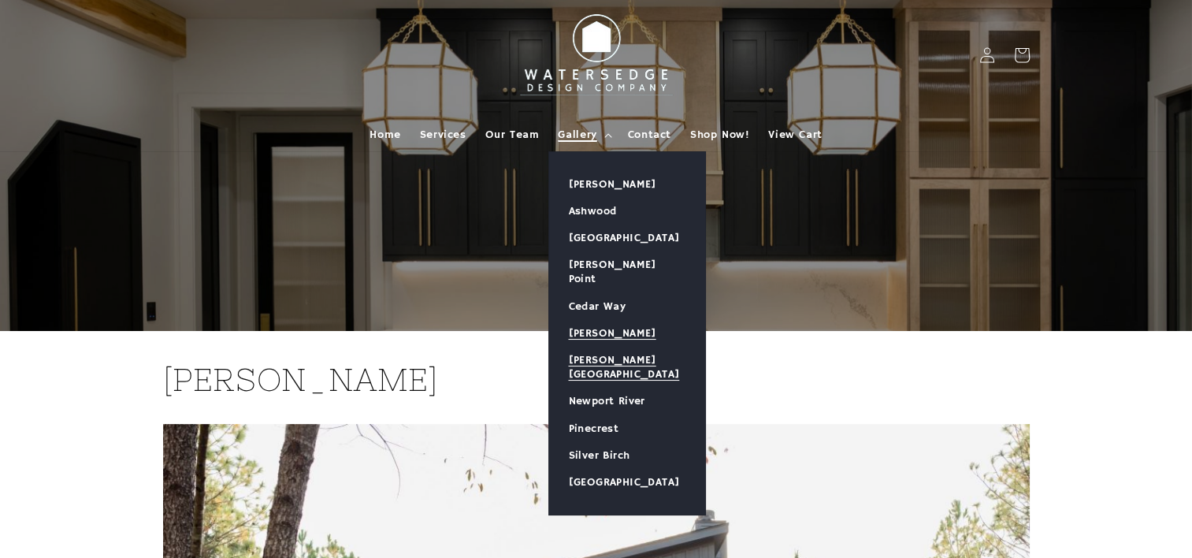
click at [626, 347] on link "[PERSON_NAME][GEOGRAPHIC_DATA]" at bounding box center [627, 367] width 156 height 41
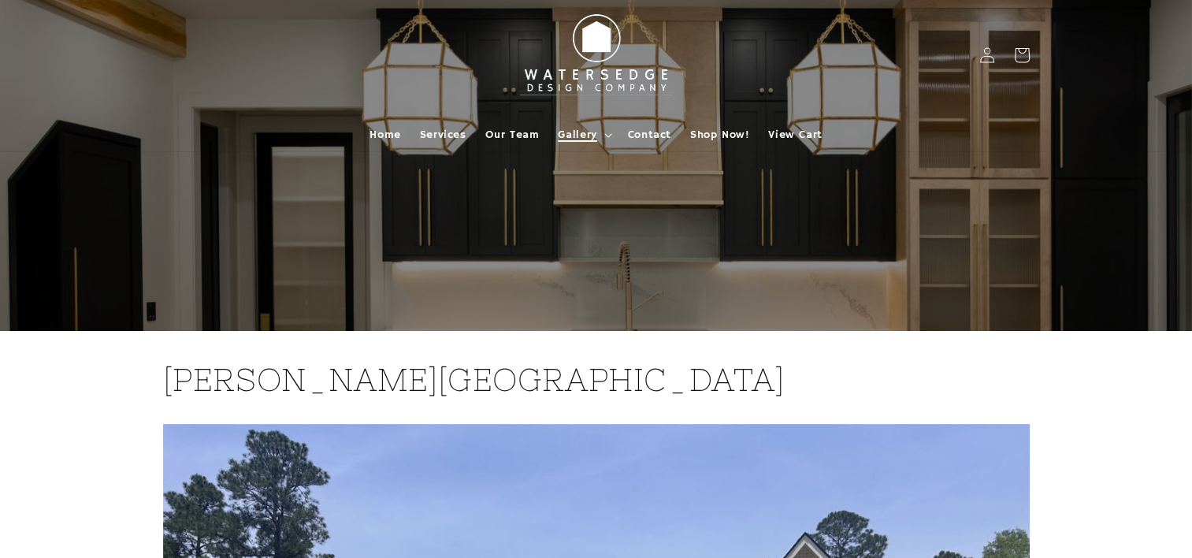
click at [575, 137] on span "Gallery" at bounding box center [577, 135] width 39 height 14
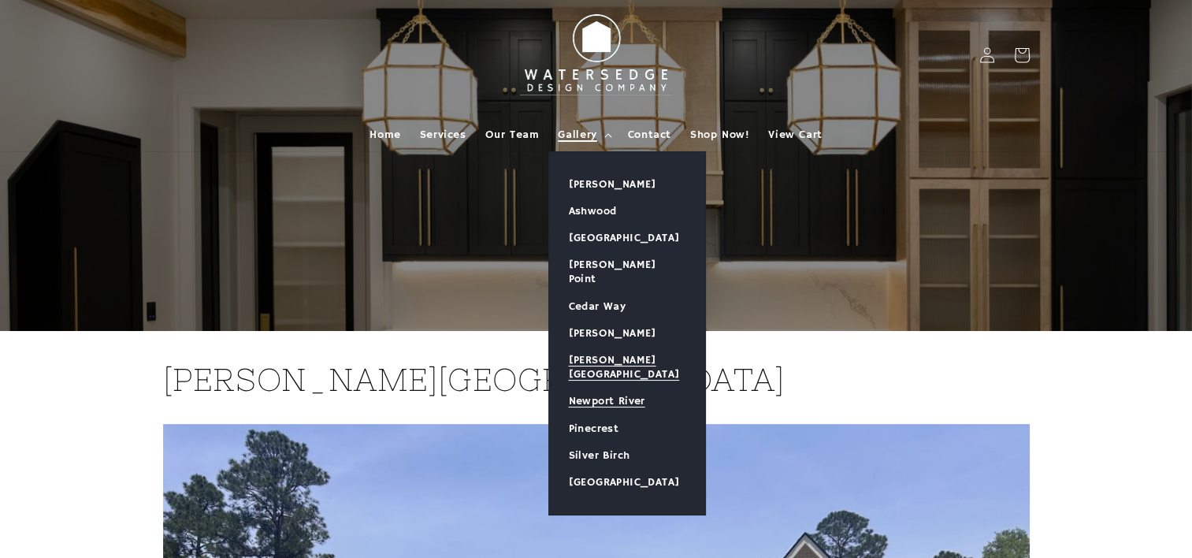
click at [615, 388] on link "Newport River" at bounding box center [627, 401] width 156 height 27
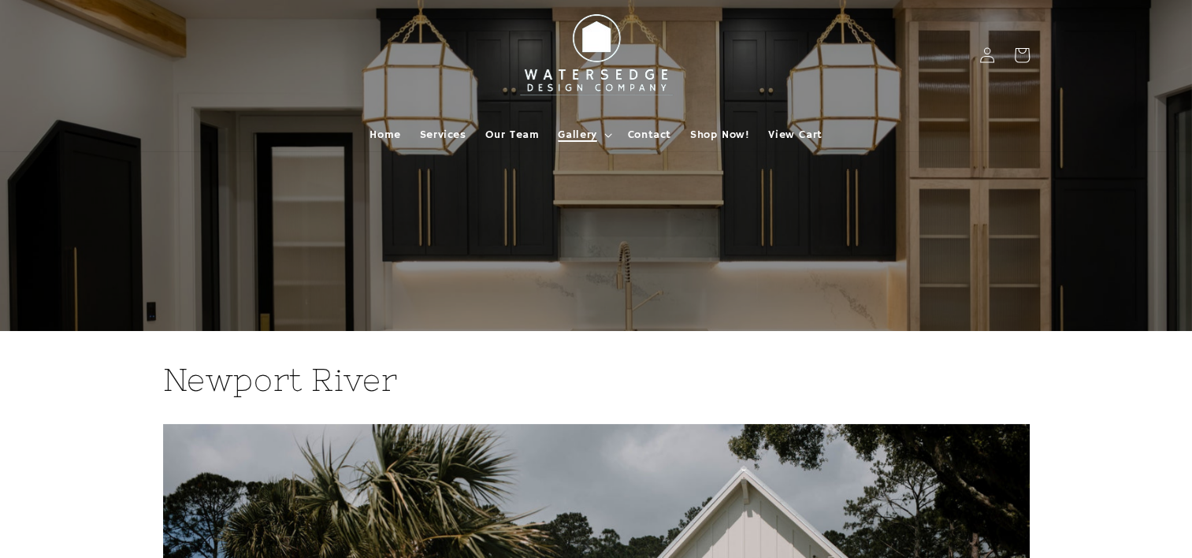
click at [574, 132] on span "Gallery" at bounding box center [577, 135] width 39 height 14
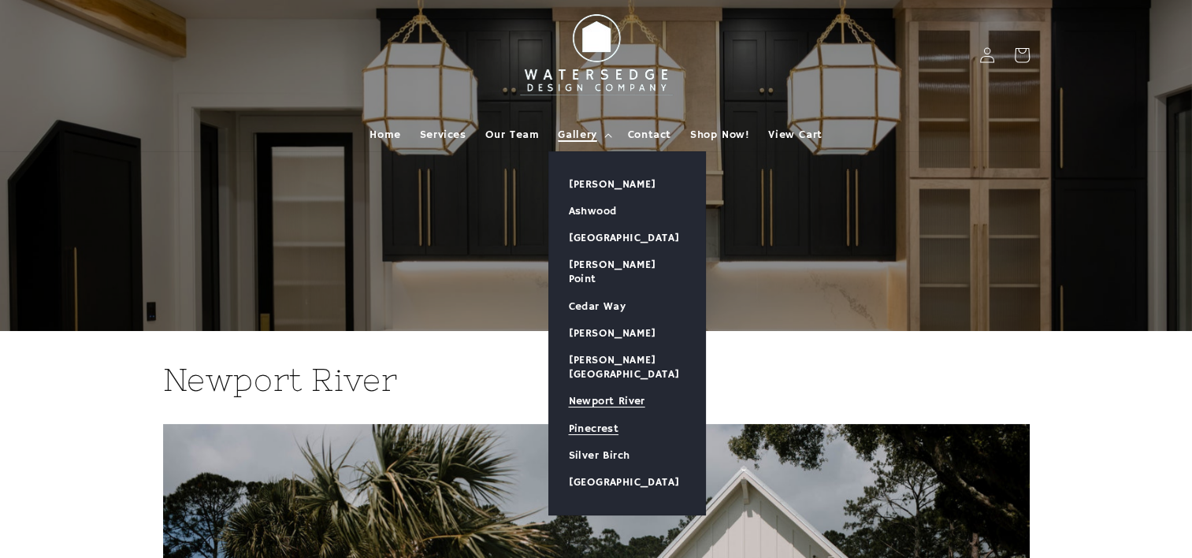
click at [590, 415] on link "Pinecrest" at bounding box center [627, 428] width 156 height 27
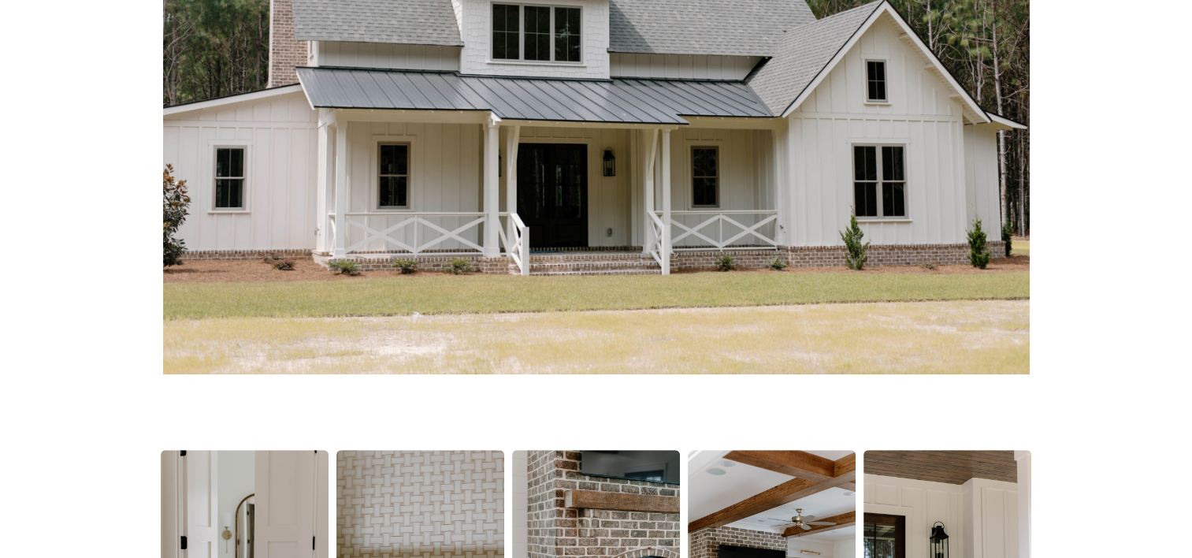
scroll to position [473, 0]
